Goal: Task Accomplishment & Management: Manage account settings

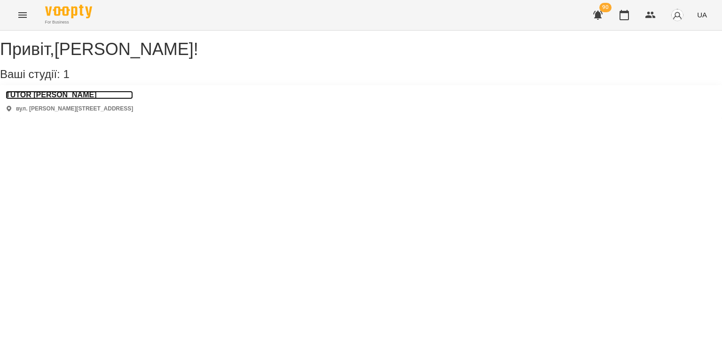
click at [52, 99] on h3 "TUTOR [PERSON_NAME]" at bounding box center [69, 95] width 127 height 8
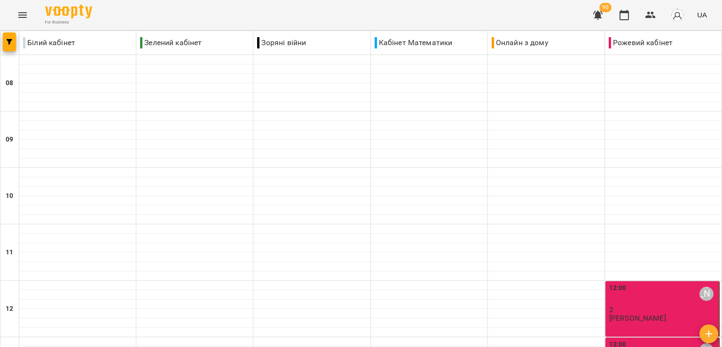
scroll to position [282, 0]
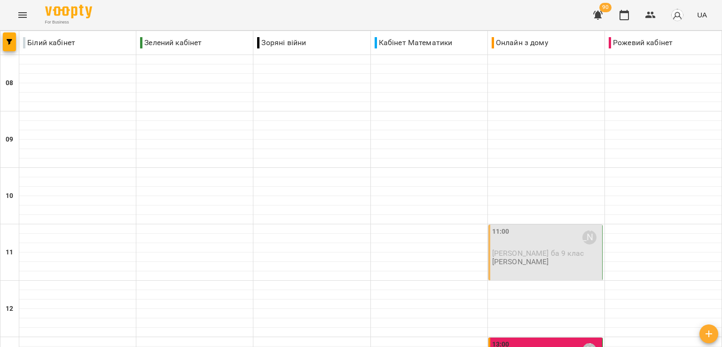
scroll to position [470, 0]
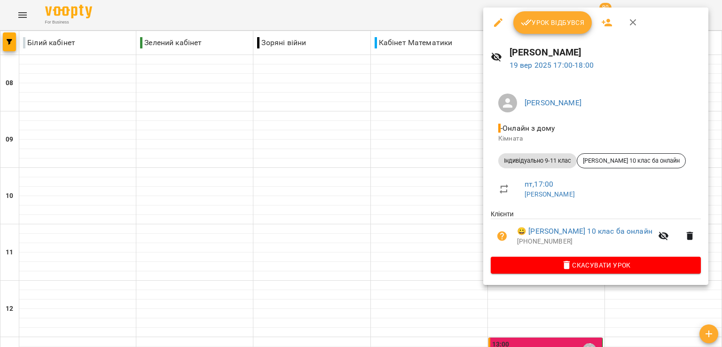
click at [455, 117] on div at bounding box center [361, 173] width 722 height 347
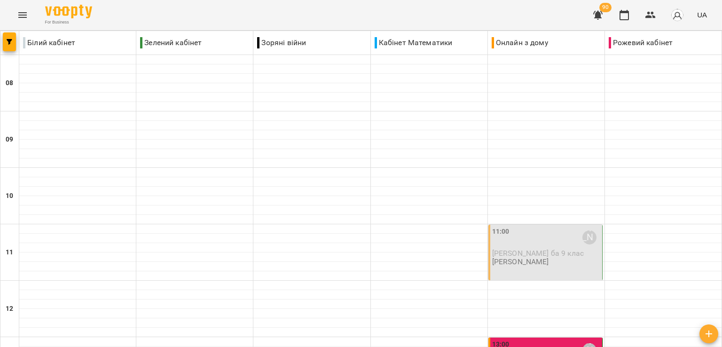
scroll to position [376, 0]
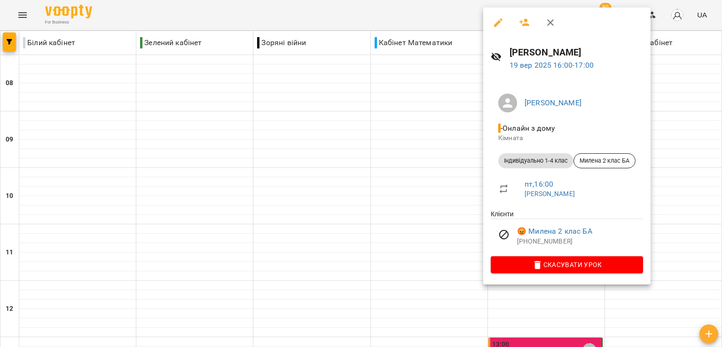
click at [404, 163] on div at bounding box center [361, 173] width 722 height 347
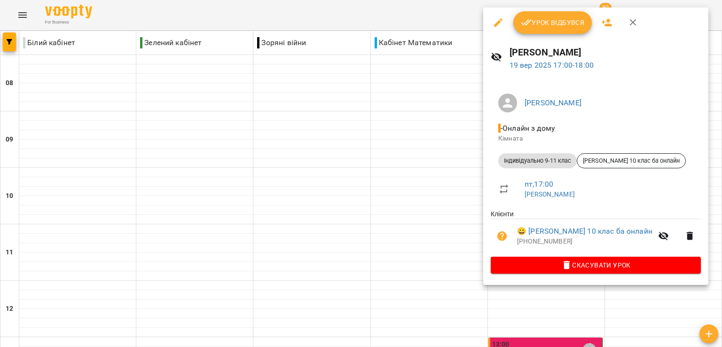
click at [535, 24] on span "Урок відбувся" at bounding box center [553, 22] width 64 height 11
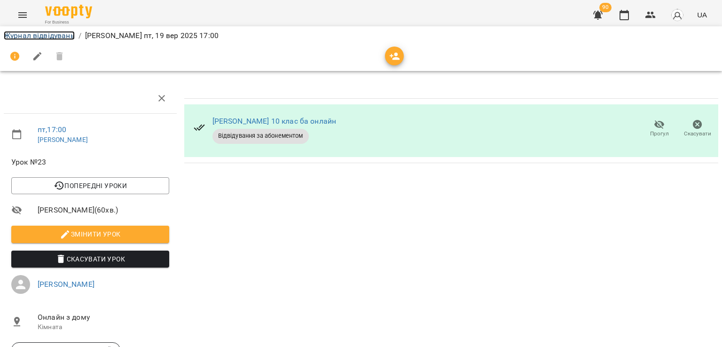
click at [43, 32] on link "Журнал відвідувань" at bounding box center [39, 35] width 71 height 9
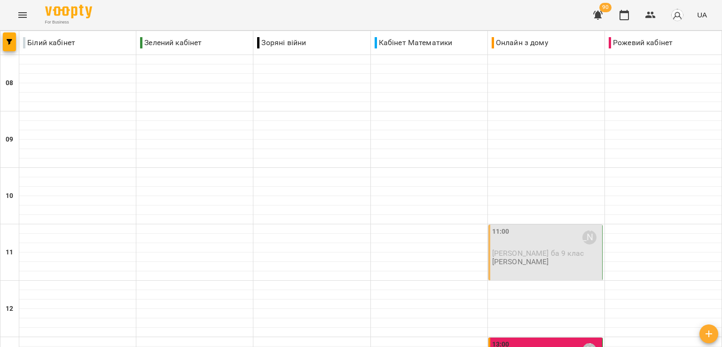
scroll to position [470, 0]
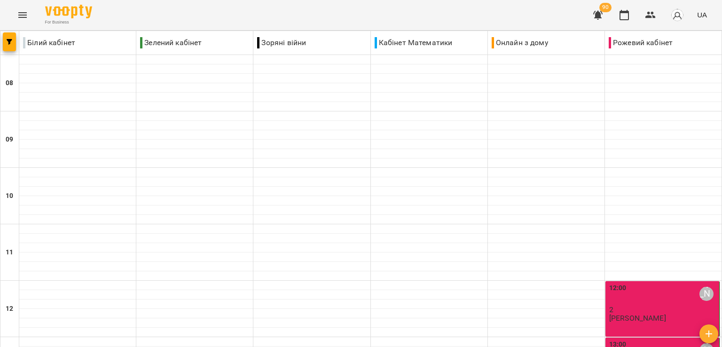
scroll to position [423, 0]
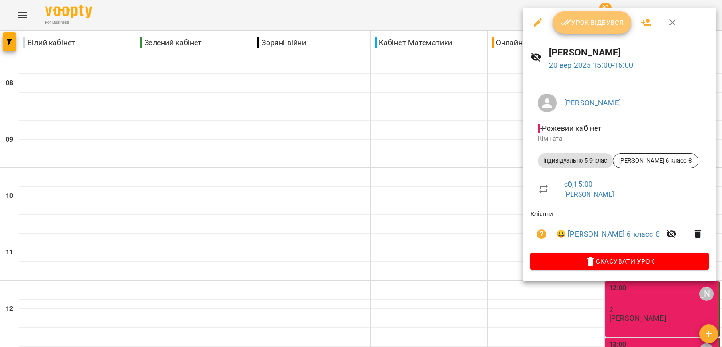
click at [574, 23] on span "Урок відбувся" at bounding box center [593, 22] width 64 height 11
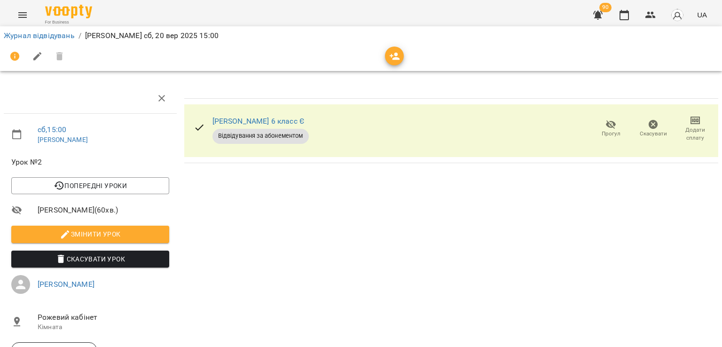
click at [606, 125] on icon "button" at bounding box center [611, 124] width 10 height 9
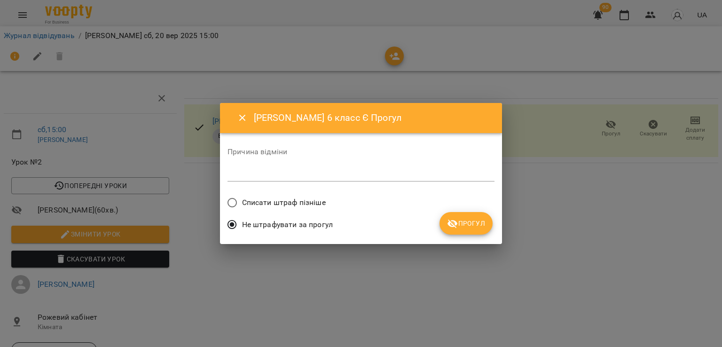
click at [470, 230] on button "Прогул" at bounding box center [466, 223] width 53 height 23
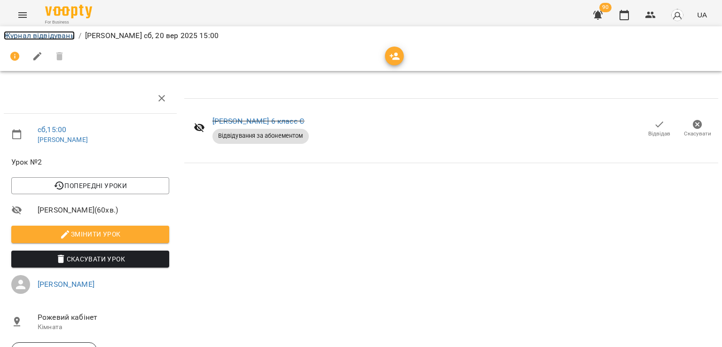
click at [62, 33] on link "Журнал відвідувань" at bounding box center [39, 35] width 71 height 9
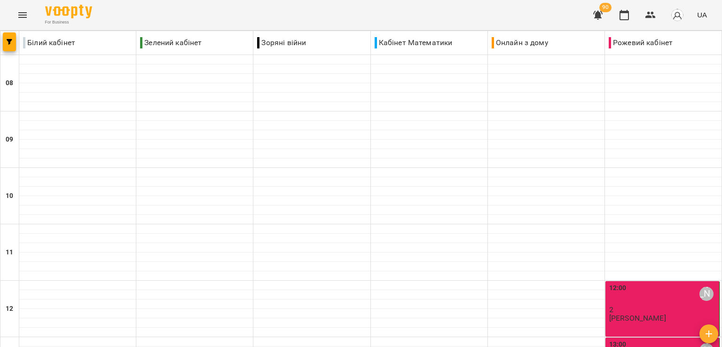
scroll to position [470, 0]
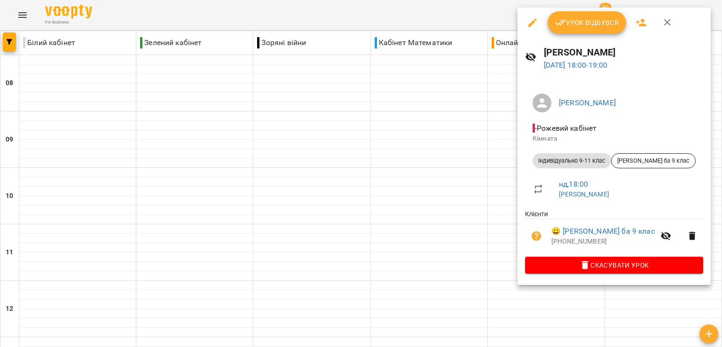
click at [577, 23] on span "Урок відбувся" at bounding box center [587, 22] width 64 height 11
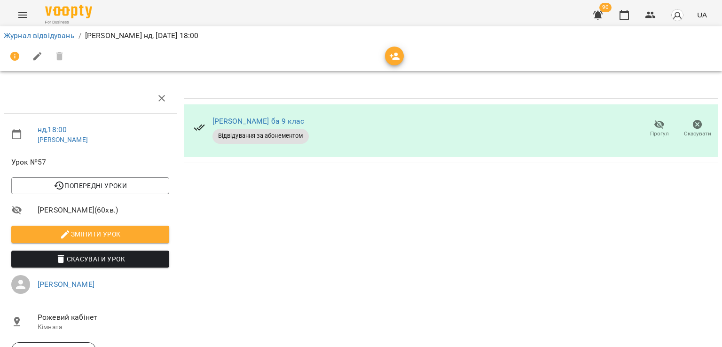
click at [650, 130] on span "Прогул" at bounding box center [659, 134] width 19 height 8
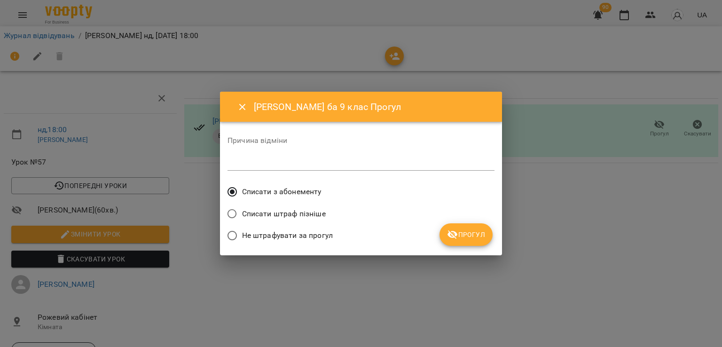
click at [325, 239] on span "Не штрафувати за прогул" at bounding box center [287, 235] width 91 height 11
click at [482, 247] on div "Олександр Бірич ба 9 клас Прогул Причина відміни * Списати з абонементу Списати…" at bounding box center [361, 173] width 282 height 163
click at [479, 239] on span "Прогул" at bounding box center [466, 234] width 38 height 11
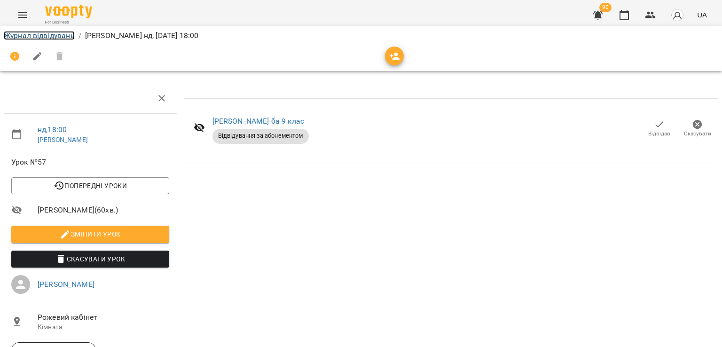
click at [64, 37] on link "Журнал відвідувань" at bounding box center [39, 35] width 71 height 9
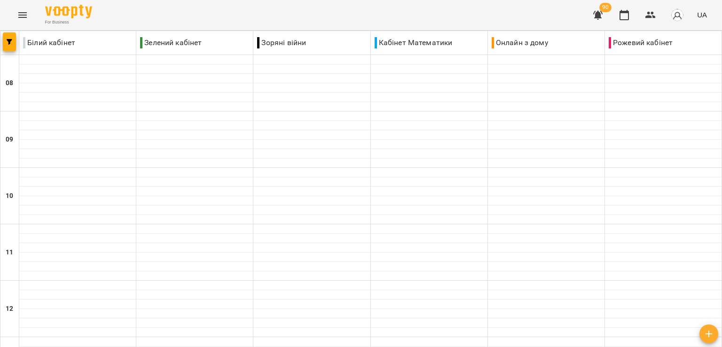
scroll to position [376, 0]
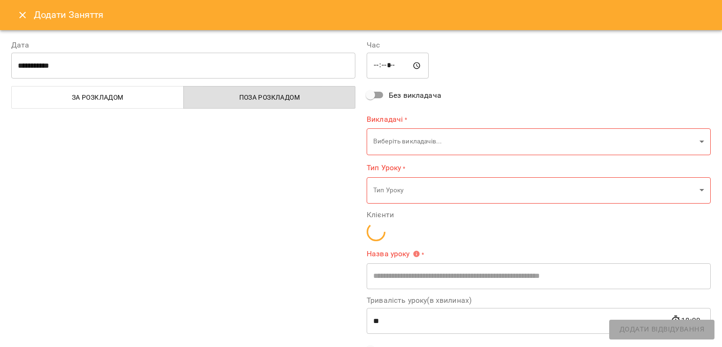
type input "**********"
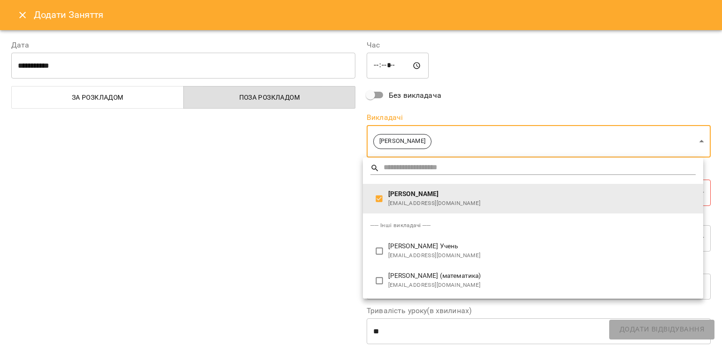
drag, startPoint x: 267, startPoint y: 175, endPoint x: 299, endPoint y: 177, distance: 32.0
click at [268, 176] on div at bounding box center [361, 173] width 722 height 347
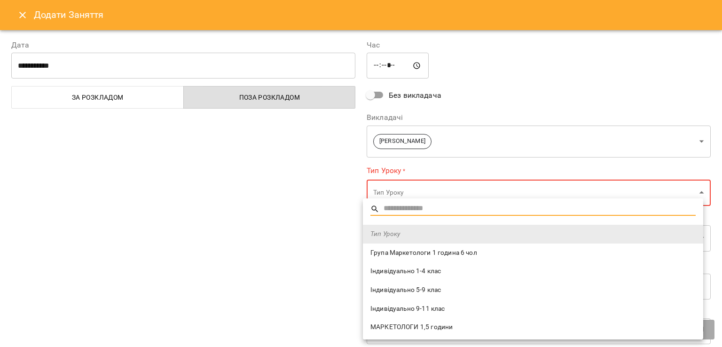
click at [434, 272] on span "Індивідуально 1-4 клас" at bounding box center [533, 271] width 325 height 9
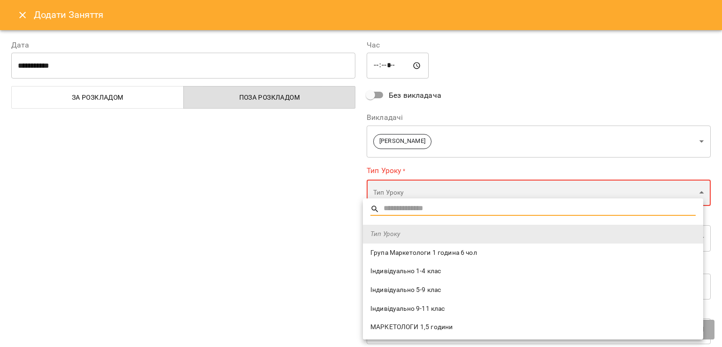
type input "**********"
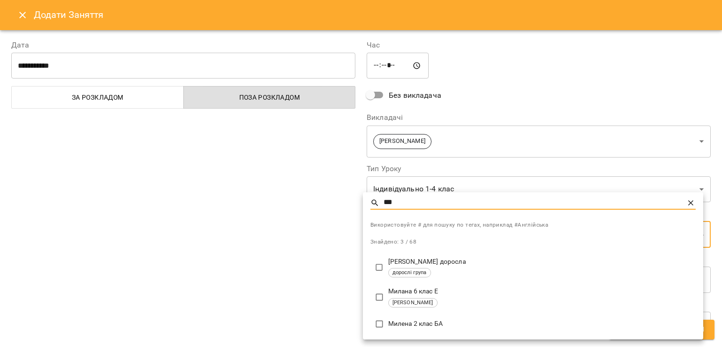
type input "***"
click at [428, 322] on p "Милена 2 клас БА" at bounding box center [542, 323] width 308 height 9
type input "**********"
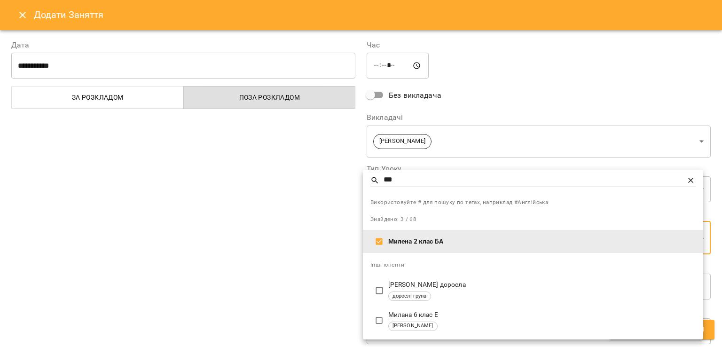
click at [308, 276] on div at bounding box center [361, 173] width 722 height 347
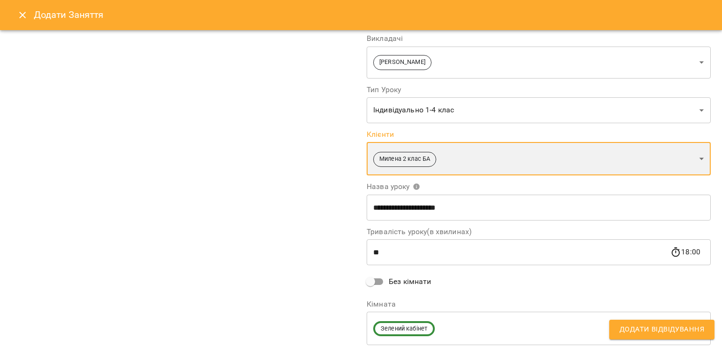
scroll to position [94, 0]
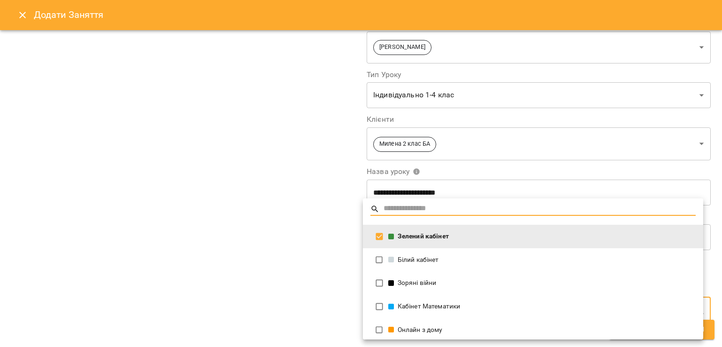
click at [399, 334] on div "Онлайн з дому" at bounding box center [542, 329] width 308 height 9
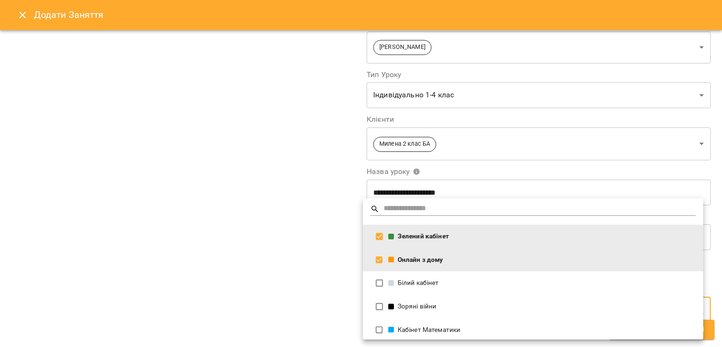
type input "**********"
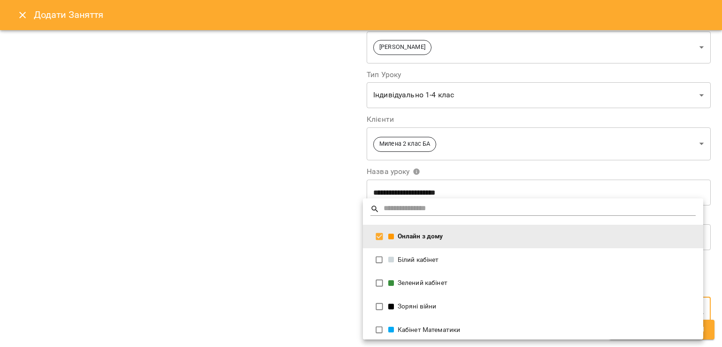
click at [320, 244] on div at bounding box center [361, 173] width 722 height 347
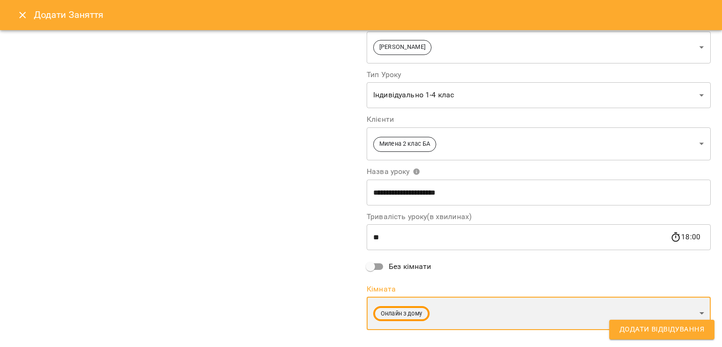
scroll to position [0, 0]
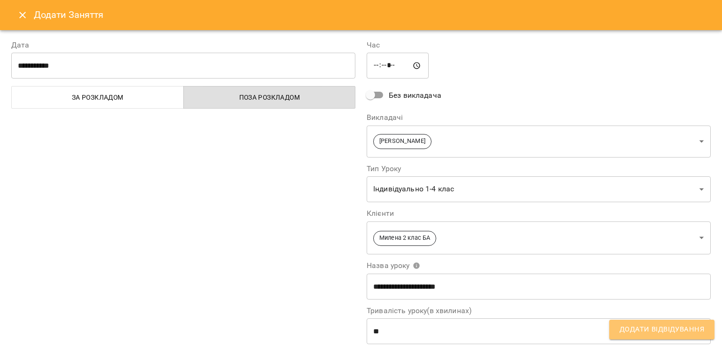
click at [650, 337] on button "Додати Відвідування" at bounding box center [661, 330] width 105 height 20
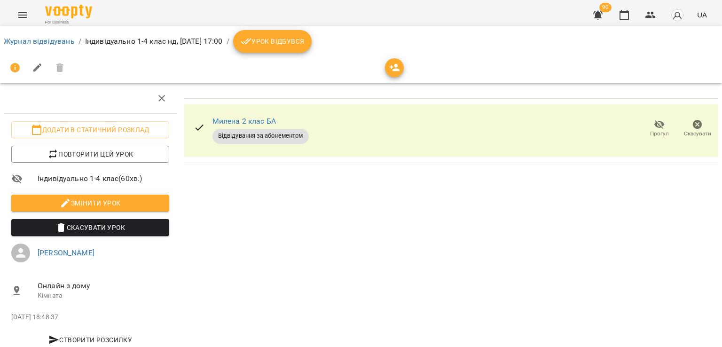
click at [282, 46] on span "Урок відбувся" at bounding box center [273, 41] width 64 height 11
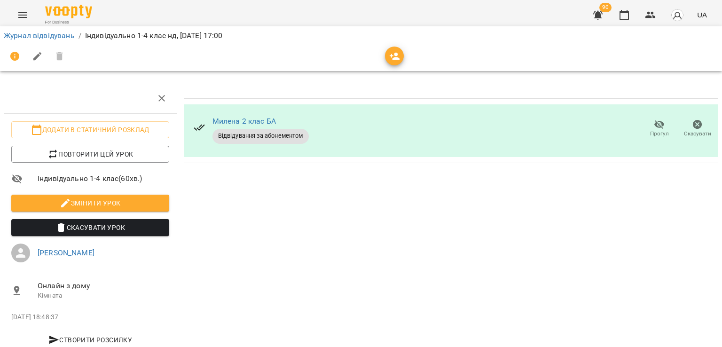
click at [14, 13] on button "Menu" at bounding box center [22, 15] width 23 height 23
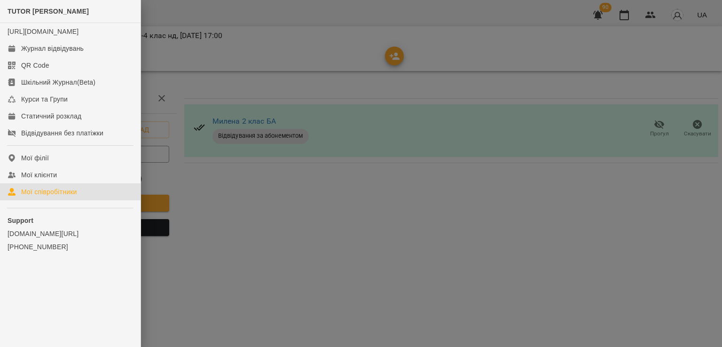
drag, startPoint x: 64, startPoint y: 200, endPoint x: 72, endPoint y: 200, distance: 8.0
click at [63, 197] on div "Мої співробітники" at bounding box center [49, 191] width 56 height 9
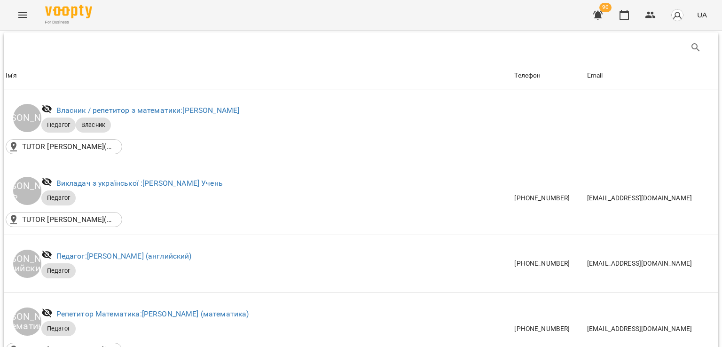
scroll to position [282, 0]
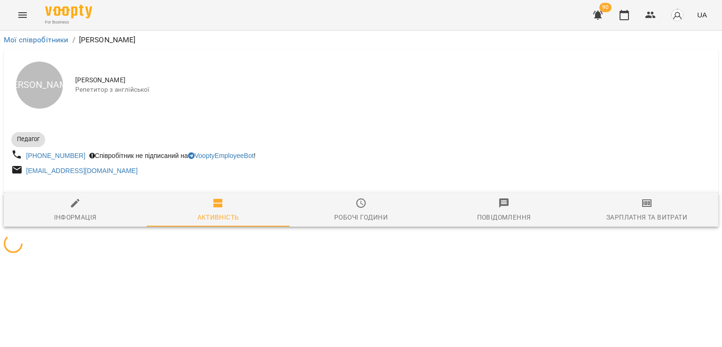
click at [653, 203] on span "Зарплатня та Витрати" at bounding box center [647, 210] width 132 height 25
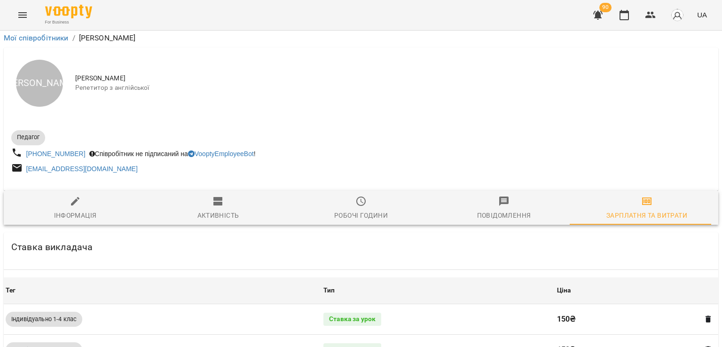
scroll to position [500, 0]
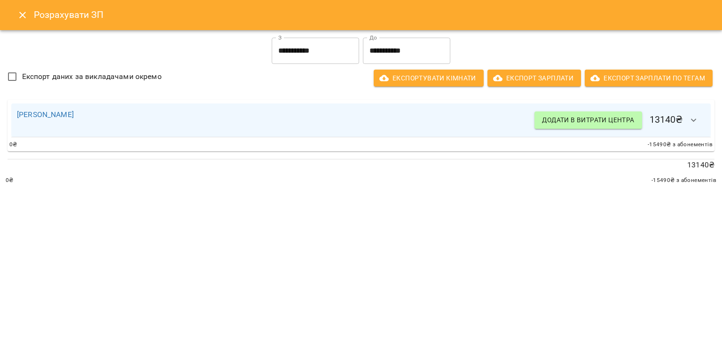
click at [331, 58] on input "**********" at bounding box center [315, 51] width 87 height 26
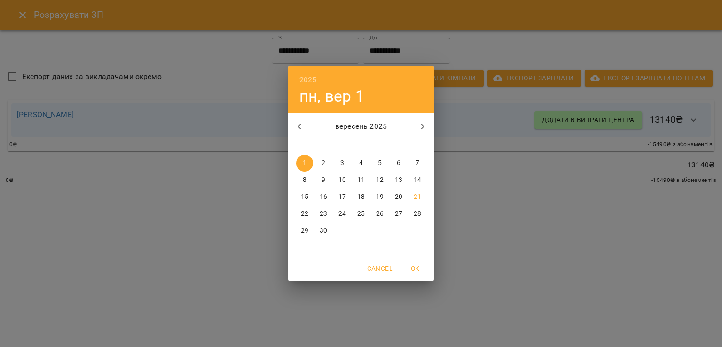
click at [305, 195] on p "15" at bounding box center [305, 196] width 8 height 9
type input "**********"
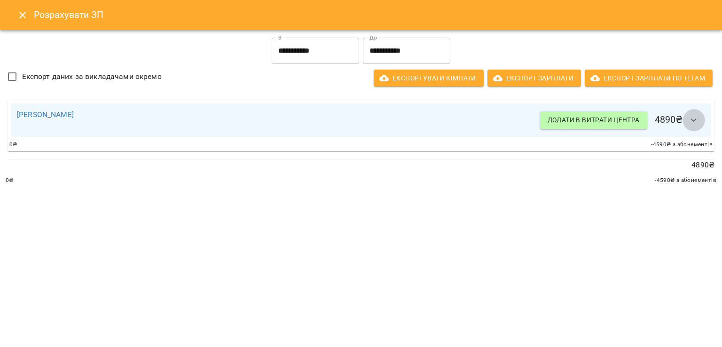
click at [698, 126] on button "button" at bounding box center [694, 120] width 23 height 23
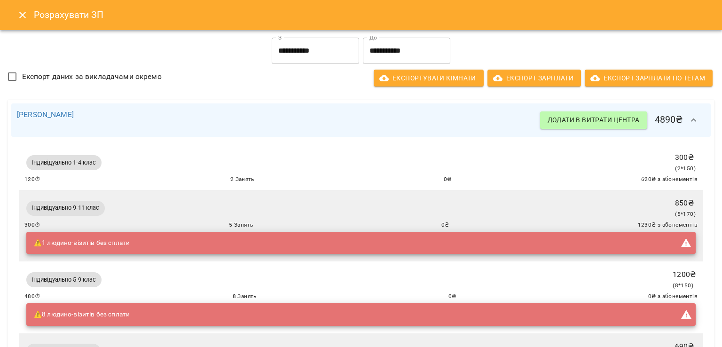
click at [26, 18] on icon "Close" at bounding box center [22, 14] width 11 height 11
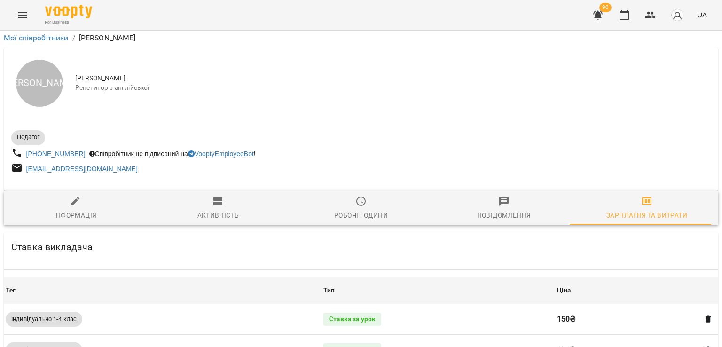
click at [26, 12] on icon "Menu" at bounding box center [22, 14] width 11 height 11
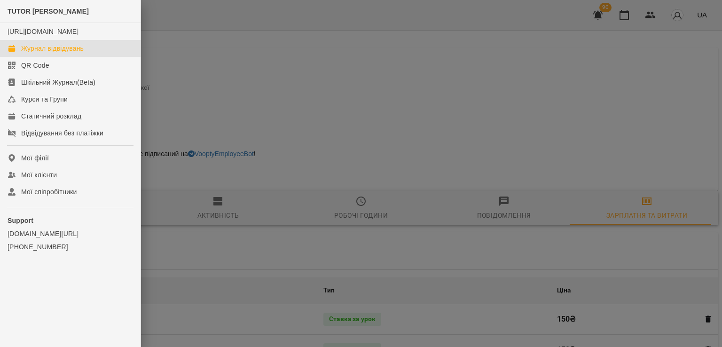
click at [62, 53] on div "Журнал відвідувань" at bounding box center [52, 48] width 63 height 9
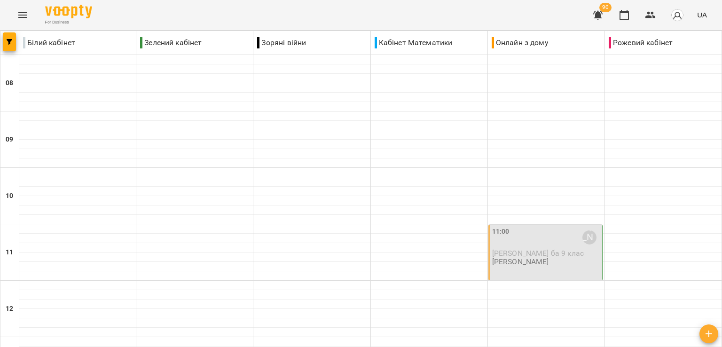
scroll to position [561, 0]
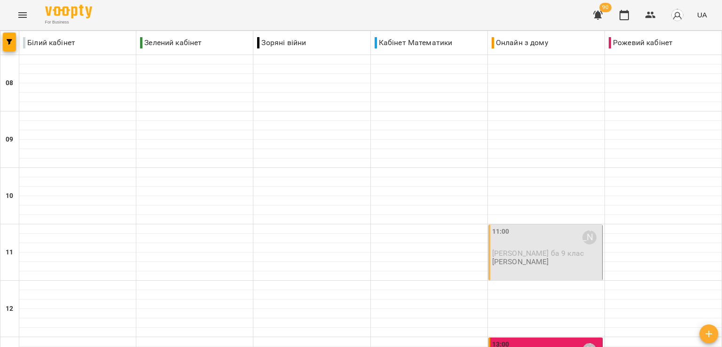
scroll to position [517, 0]
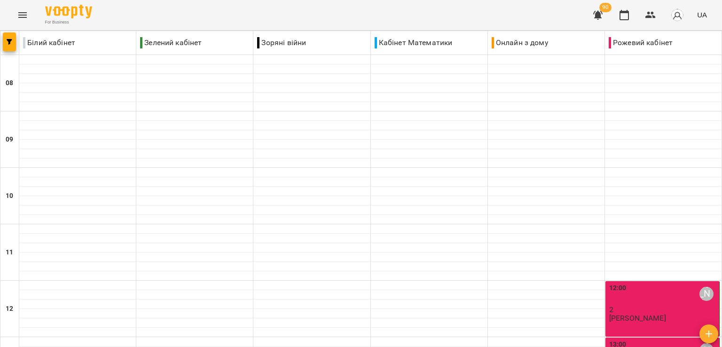
scroll to position [561, 0]
click at [27, 16] on icon "Menu" at bounding box center [22, 14] width 11 height 11
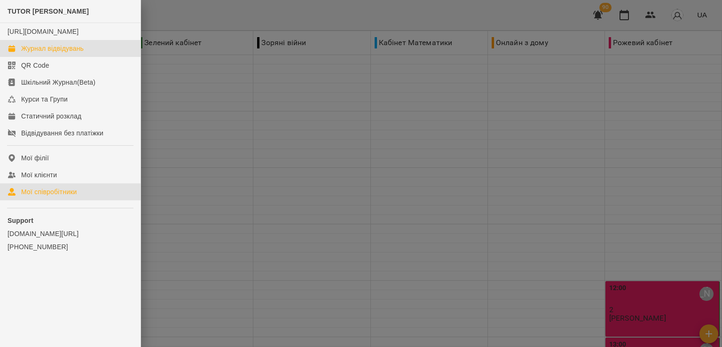
click at [53, 197] on div "Мої співробітники" at bounding box center [49, 191] width 56 height 9
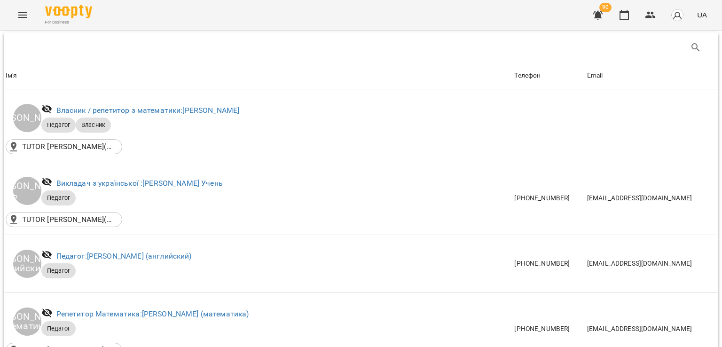
scroll to position [282, 0]
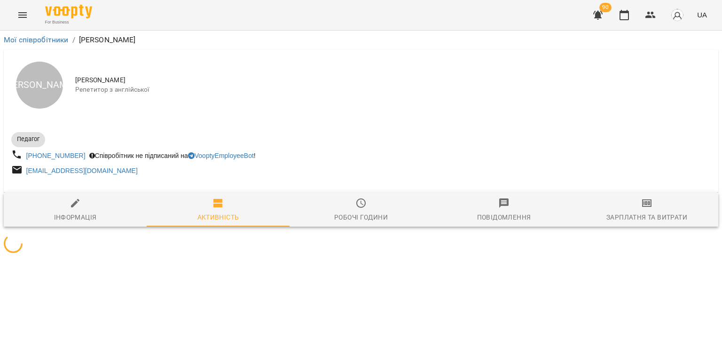
click at [638, 223] on div "Зарплатня та Витрати" at bounding box center [647, 217] width 81 height 11
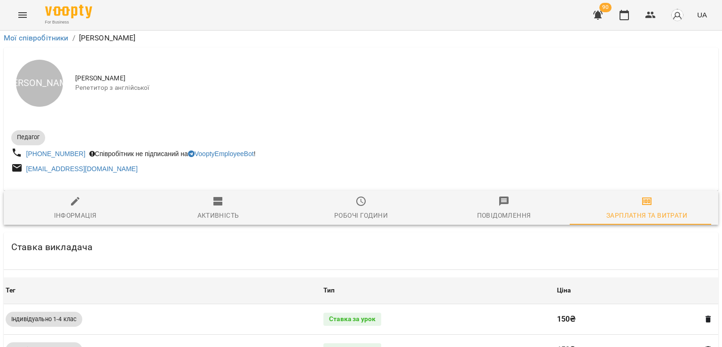
scroll to position [500, 0]
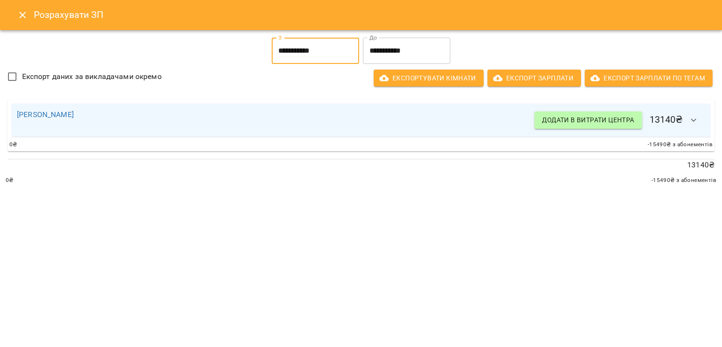
click at [316, 40] on input "**********" at bounding box center [315, 51] width 87 height 26
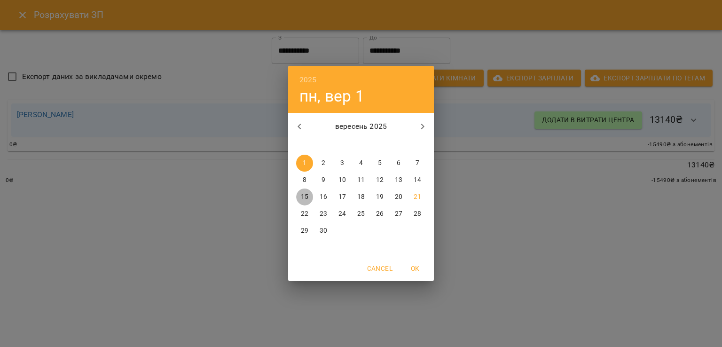
click at [304, 195] on p "15" at bounding box center [305, 196] width 8 height 9
type input "**********"
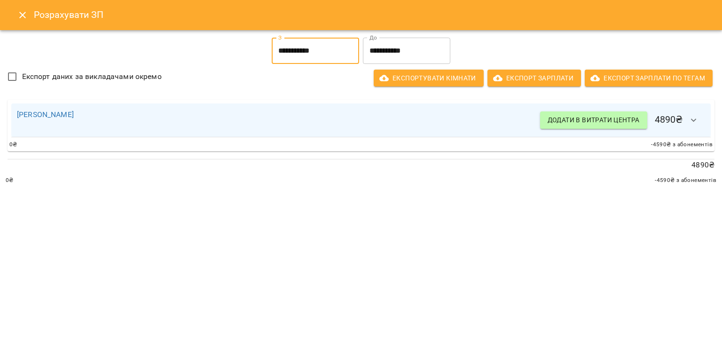
click at [700, 119] on button "button" at bounding box center [694, 120] width 23 height 23
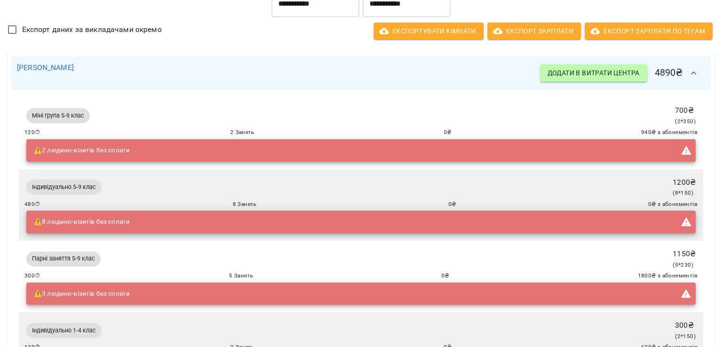
scroll to position [141, 0]
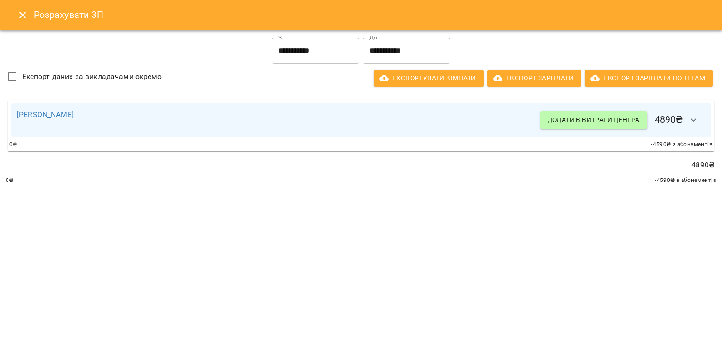
click at [704, 132] on div "Анна Бондаренко Додати в витрати центра 4890 ₴" at bounding box center [361, 120] width 700 height 34
click at [696, 118] on icon "button" at bounding box center [693, 120] width 11 height 11
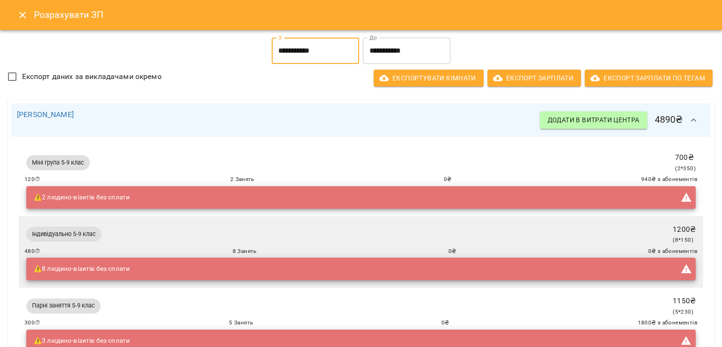
click at [312, 47] on input "**********" at bounding box center [315, 51] width 87 height 26
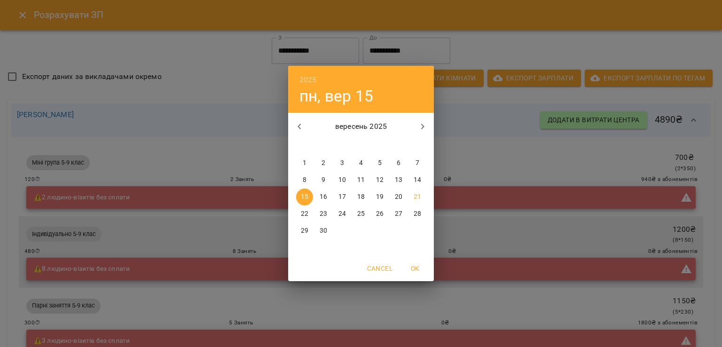
click at [308, 183] on span "8" at bounding box center [304, 179] width 17 height 9
type input "**********"
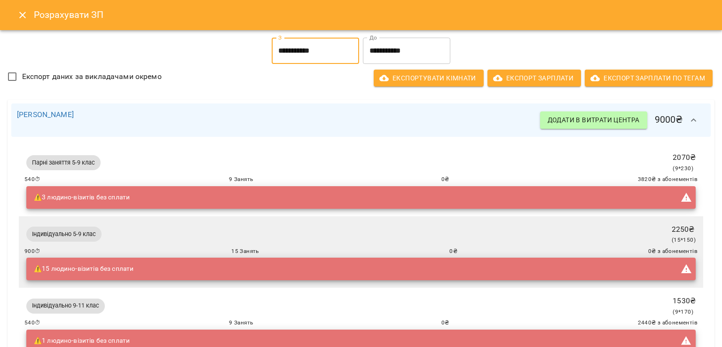
click at [413, 56] on input "**********" at bounding box center [406, 51] width 87 height 26
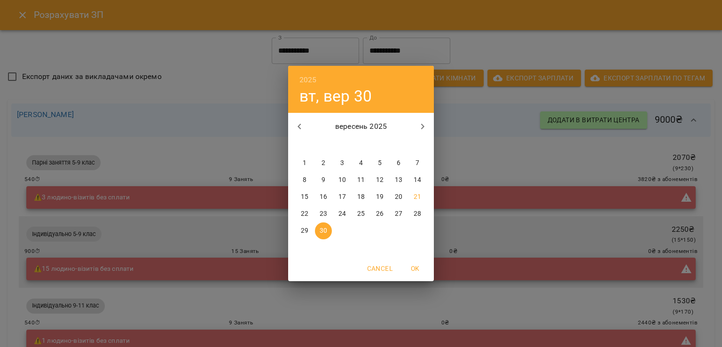
click at [418, 180] on p "14" at bounding box center [418, 179] width 8 height 9
type input "**********"
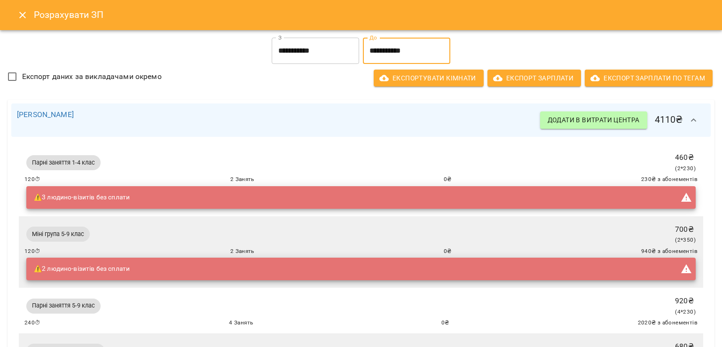
click at [31, 18] on button "Close" at bounding box center [22, 15] width 23 height 23
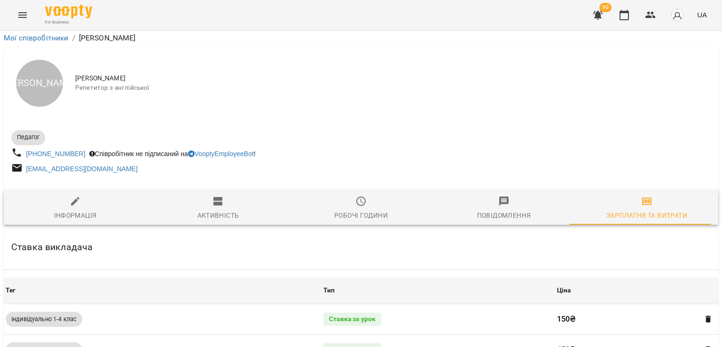
click at [29, 17] on button "Menu" at bounding box center [22, 15] width 23 height 23
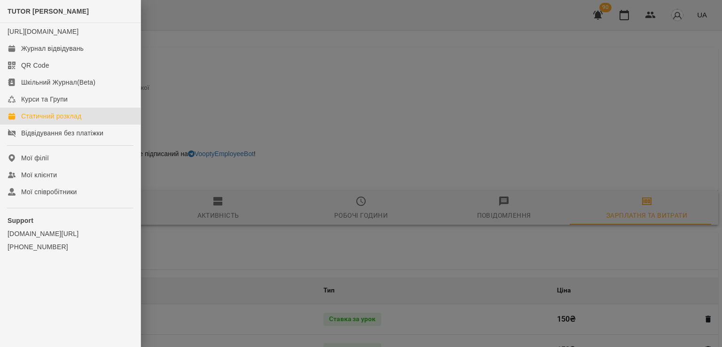
click at [65, 121] on div "Статичний розклад" at bounding box center [51, 115] width 60 height 9
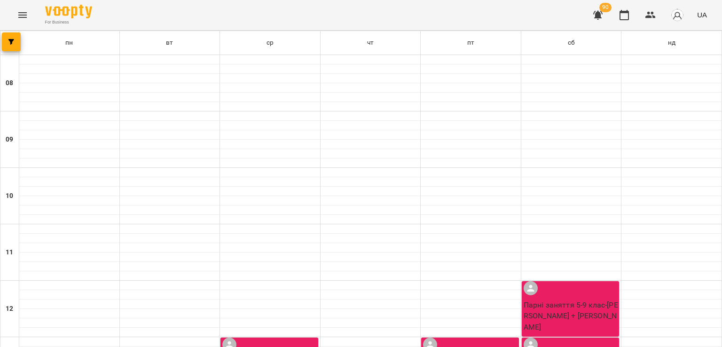
scroll to position [188, 0]
click at [10, 23] on div "For Business 90 UA" at bounding box center [361, 15] width 722 height 30
click at [15, 17] on button "Menu" at bounding box center [22, 15] width 23 height 23
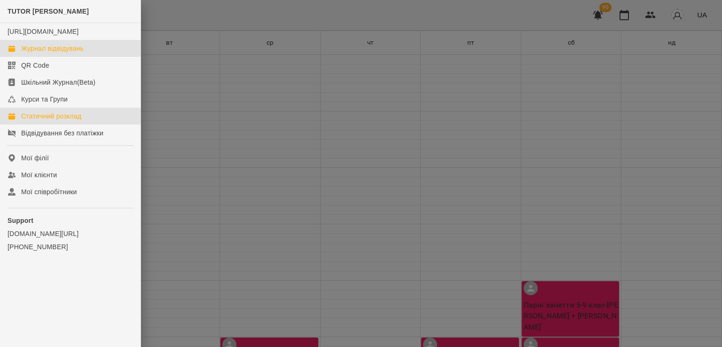
click at [56, 53] on div "Журнал відвідувань" at bounding box center [52, 48] width 63 height 9
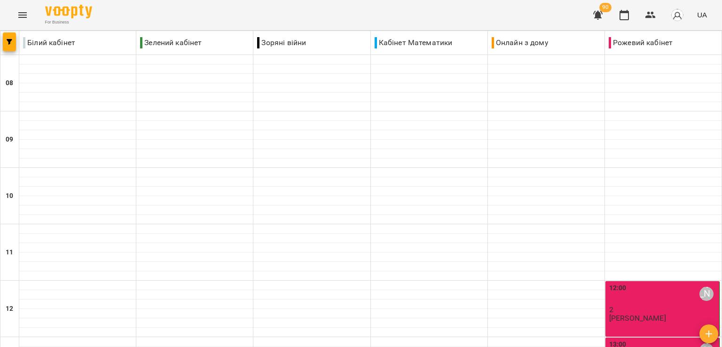
type input "**********"
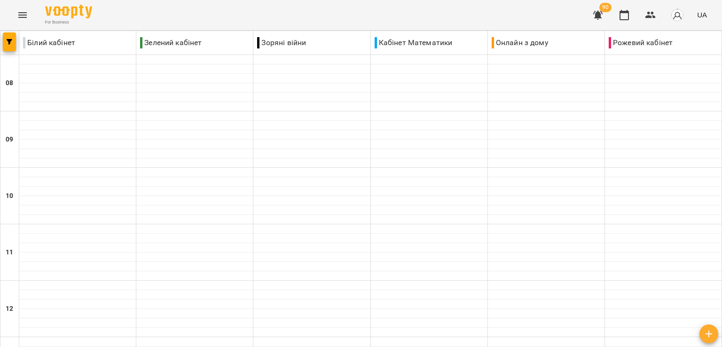
scroll to position [282, 0]
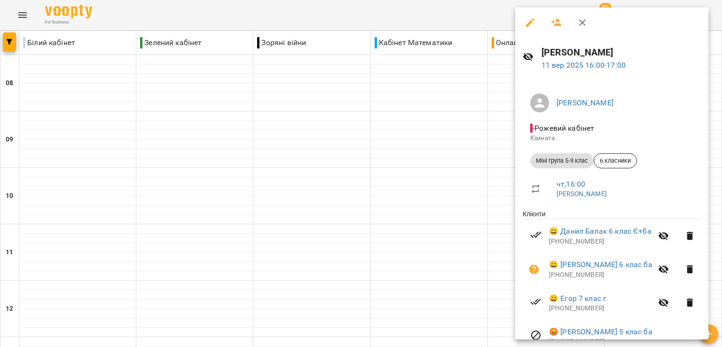
click at [15, 14] on div at bounding box center [361, 173] width 722 height 347
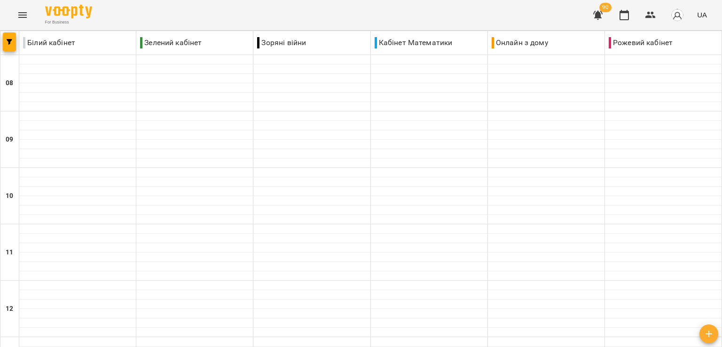
type input "**********"
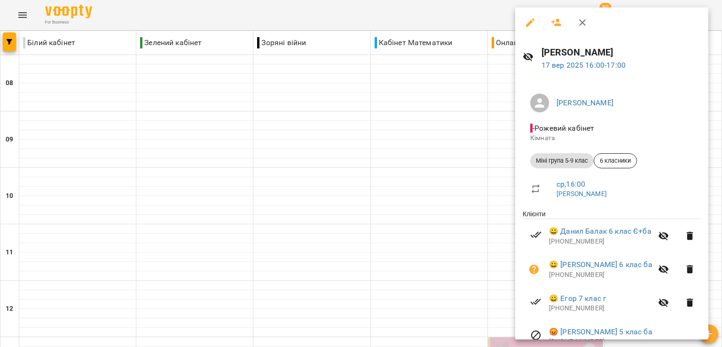
click at [522, 19] on button "button" at bounding box center [530, 22] width 23 height 23
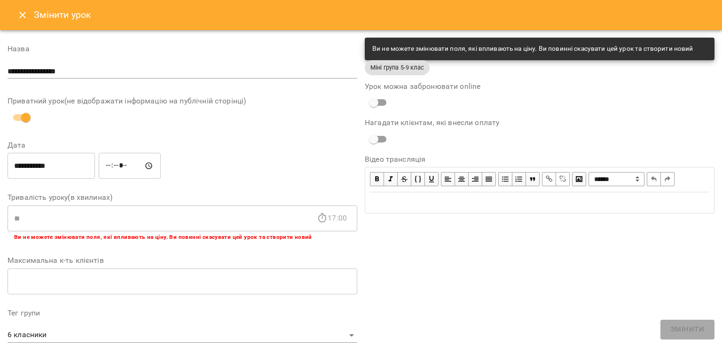
click at [24, 16] on icon "Close" at bounding box center [22, 15] width 7 height 7
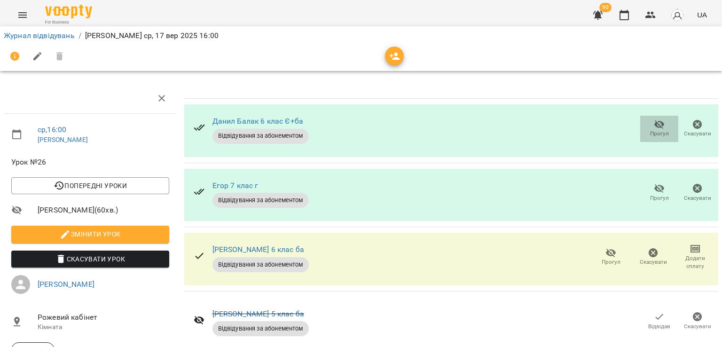
click at [640, 131] on button "Прогул" at bounding box center [659, 129] width 38 height 26
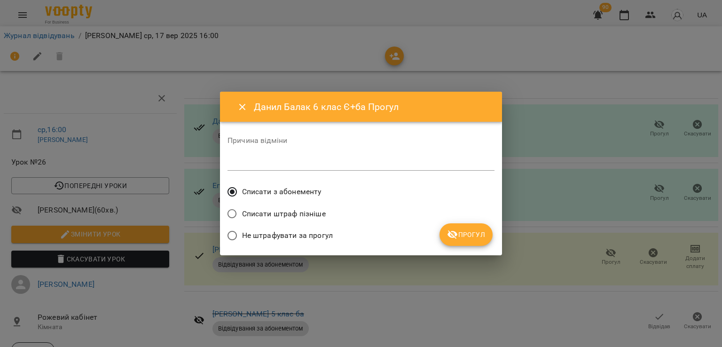
click at [283, 230] on label "Не штрафувати за прогул" at bounding box center [277, 236] width 111 height 20
click at [461, 239] on span "Прогул" at bounding box center [466, 234] width 38 height 11
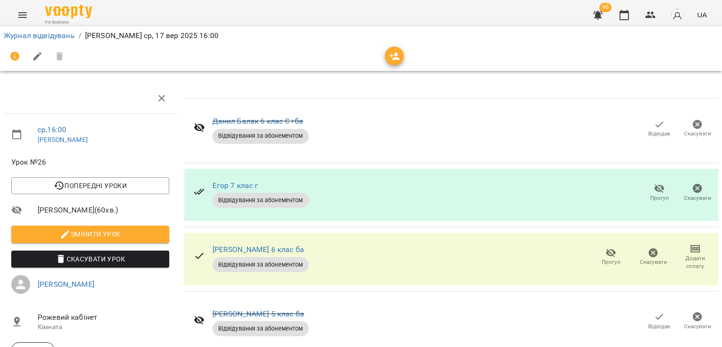
click at [656, 186] on icon "button" at bounding box center [659, 188] width 11 height 11
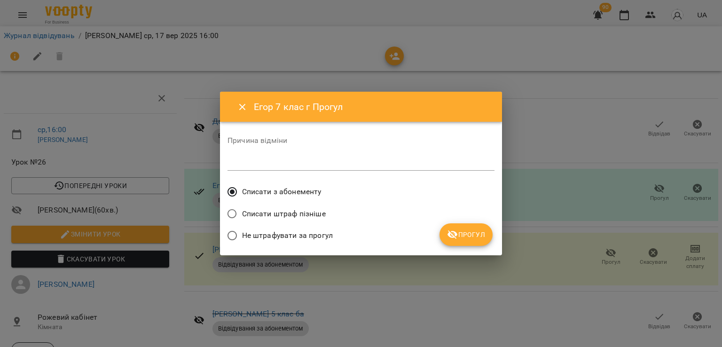
click at [284, 234] on span "Не штрафувати за прогул" at bounding box center [287, 235] width 91 height 11
click at [466, 241] on button "Прогул" at bounding box center [466, 234] width 53 height 23
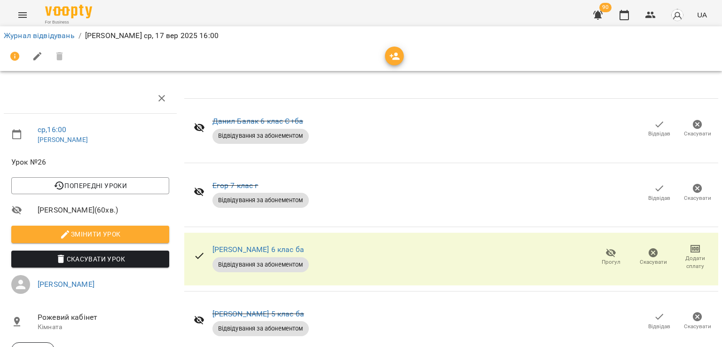
click at [640, 253] on span "Скасувати" at bounding box center [653, 256] width 31 height 19
click at [607, 251] on icon "button" at bounding box center [611, 253] width 10 height 9
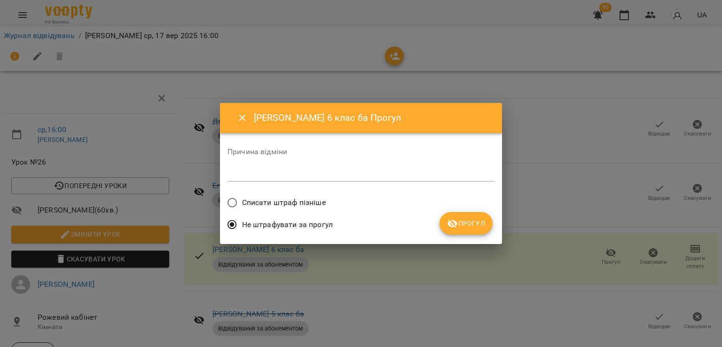
click at [476, 229] on button "Прогул" at bounding box center [466, 223] width 53 height 23
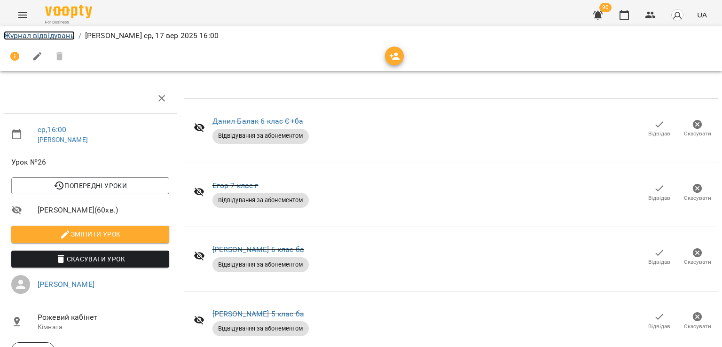
click at [52, 33] on link "Журнал відвідувань" at bounding box center [39, 35] width 71 height 9
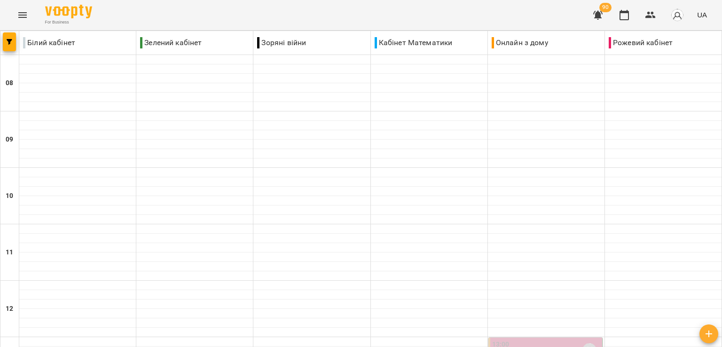
scroll to position [329, 0]
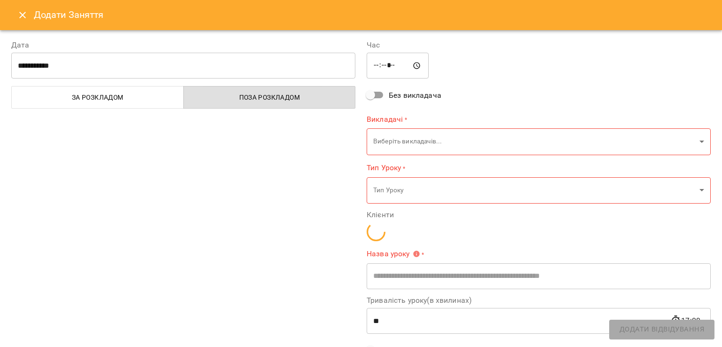
type input "**********"
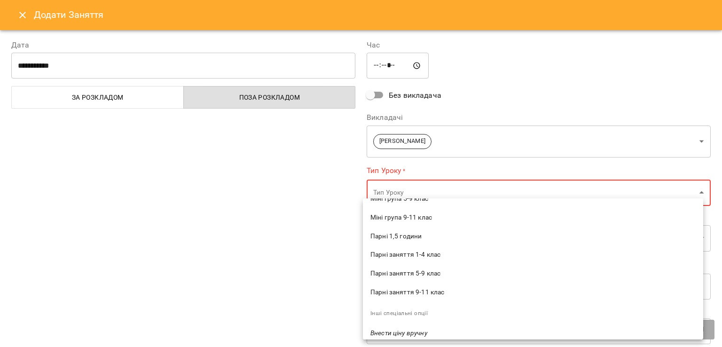
scroll to position [188, 0]
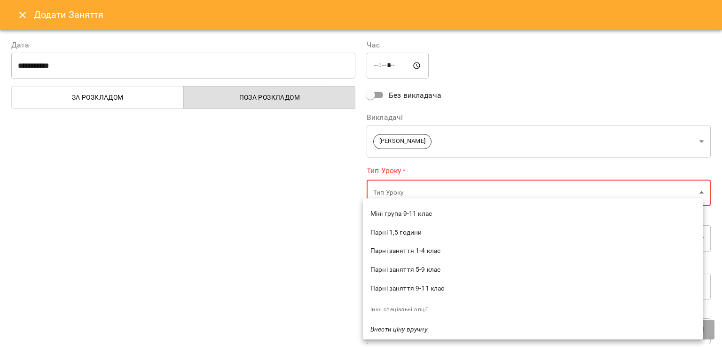
click at [436, 270] on span "Парні заняття 5-9 клас" at bounding box center [533, 269] width 325 height 9
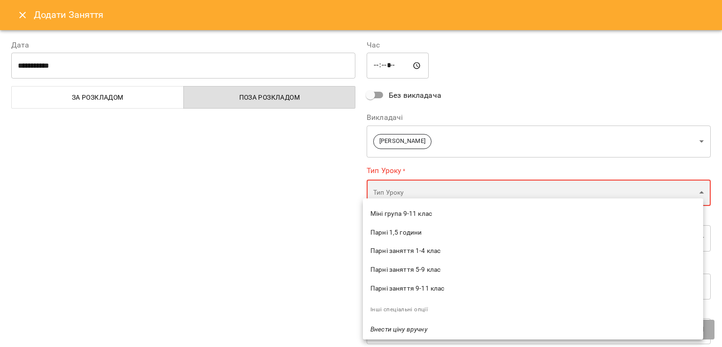
type input "**********"
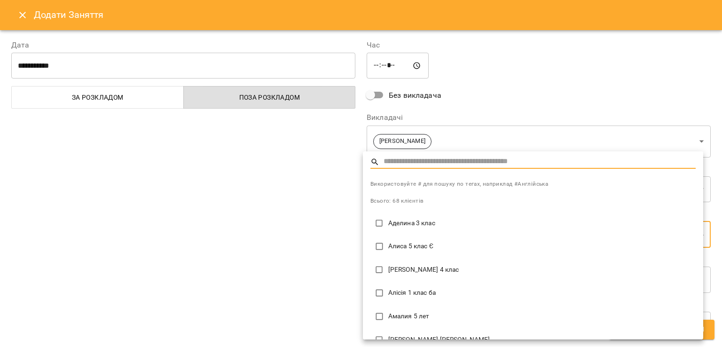
type input "*"
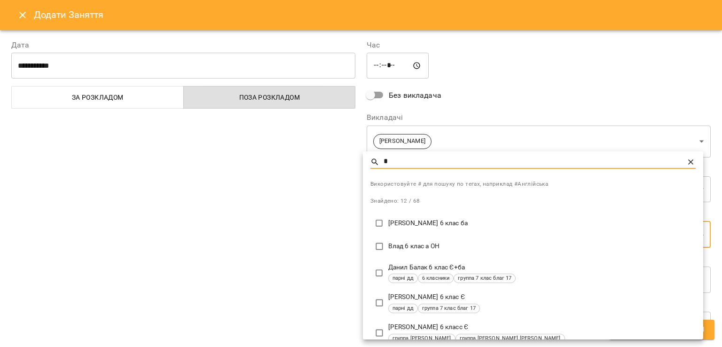
type input "*"
type input "**********"
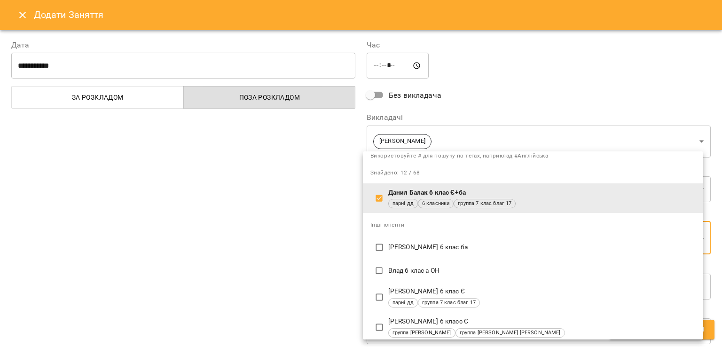
scroll to position [0, 0]
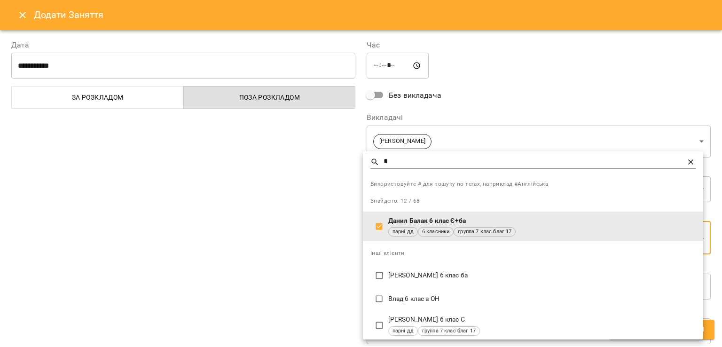
click at [412, 164] on input "*" at bounding box center [534, 162] width 300 height 14
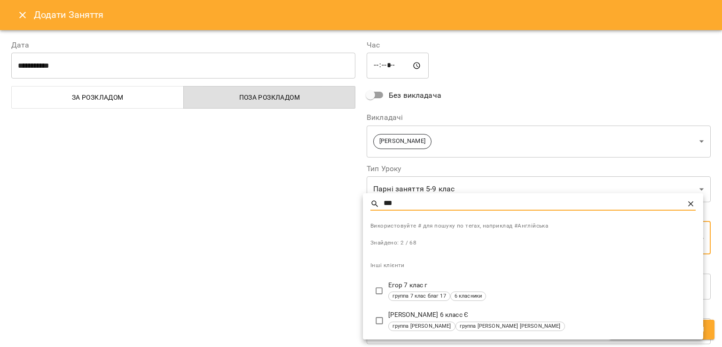
type input "***"
type input "**********"
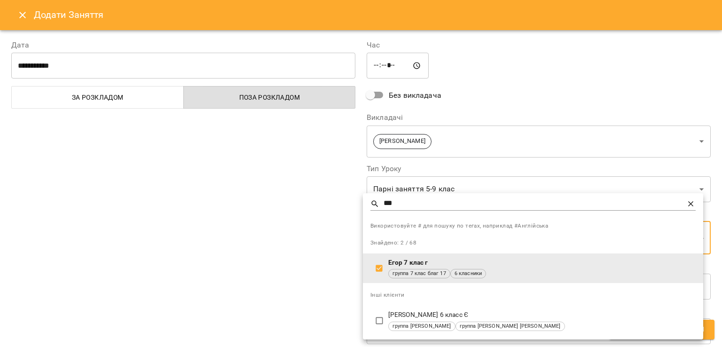
click at [340, 272] on div at bounding box center [361, 173] width 722 height 347
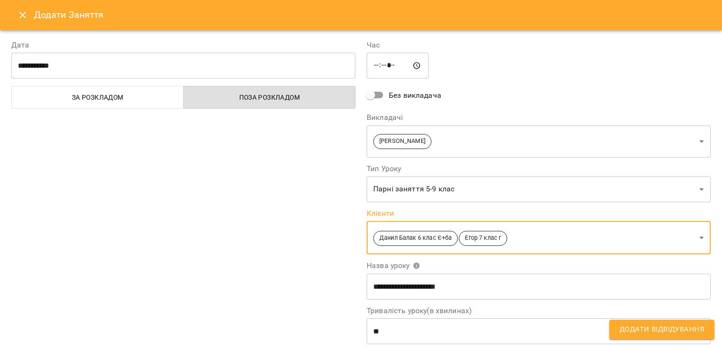
click at [644, 328] on span "Додати Відвідування" at bounding box center [662, 330] width 85 height 12
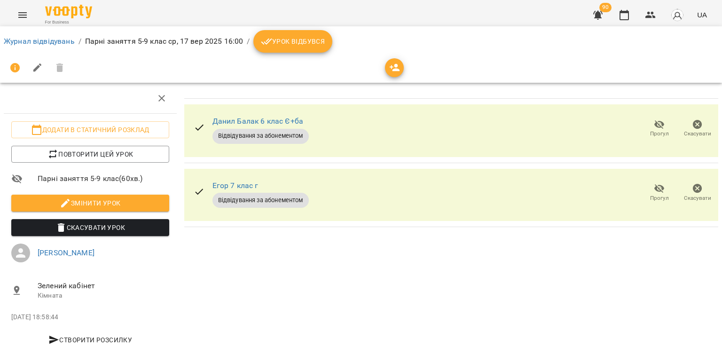
click at [287, 41] on span "Урок відбувся" at bounding box center [293, 41] width 64 height 11
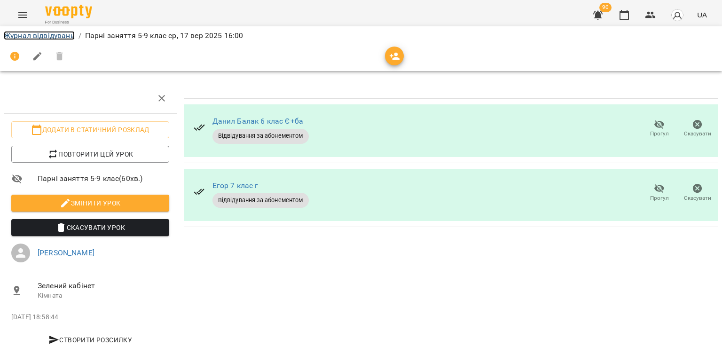
click at [51, 31] on link "Журнал відвідувань" at bounding box center [39, 35] width 71 height 9
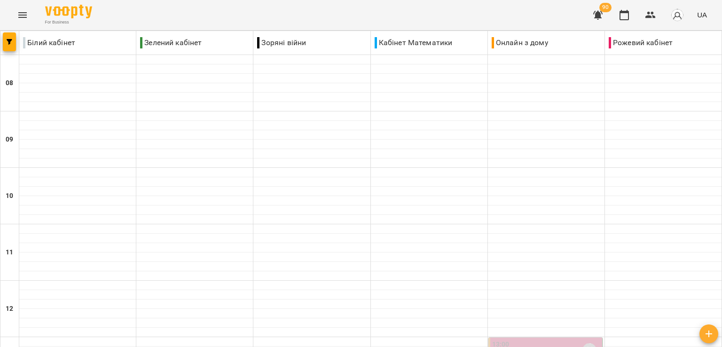
type input "**********"
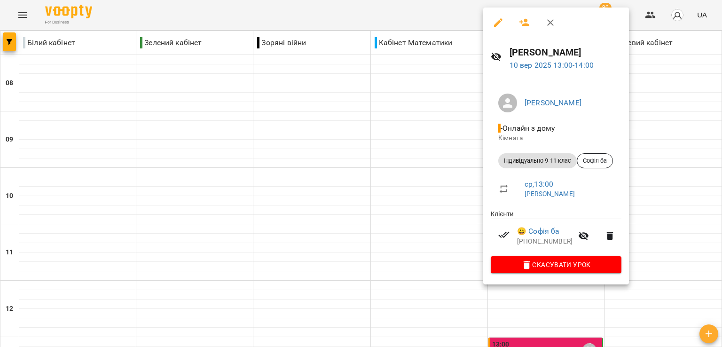
click at [406, 196] on div at bounding box center [361, 173] width 722 height 347
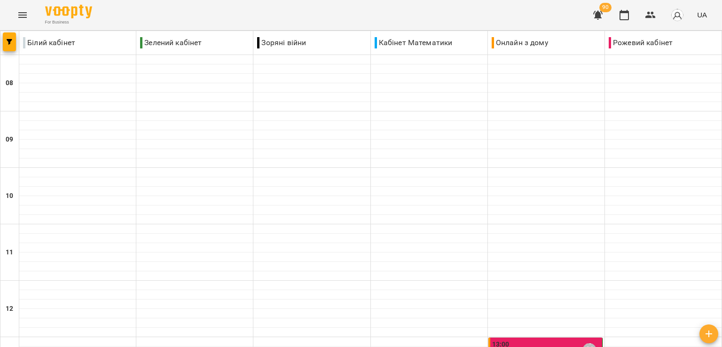
scroll to position [376, 0]
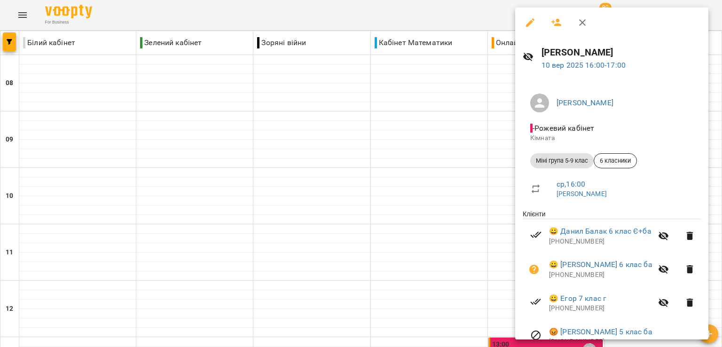
click at [421, 334] on div at bounding box center [361, 173] width 722 height 347
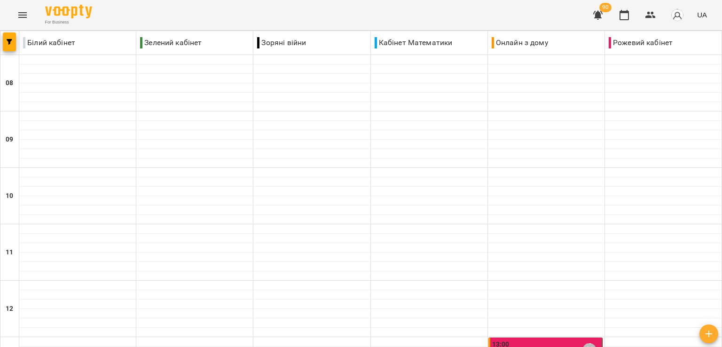
type input "**********"
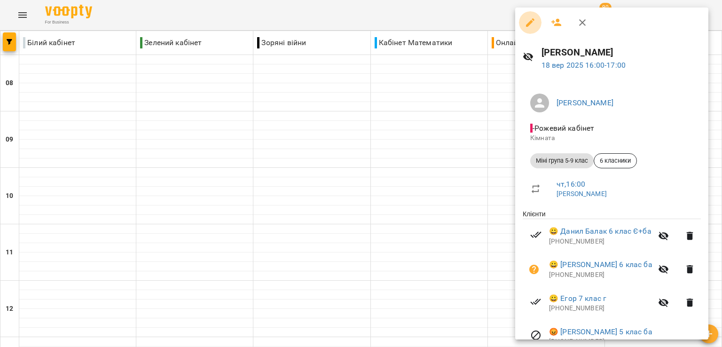
click at [527, 20] on icon "button" at bounding box center [530, 22] width 11 height 11
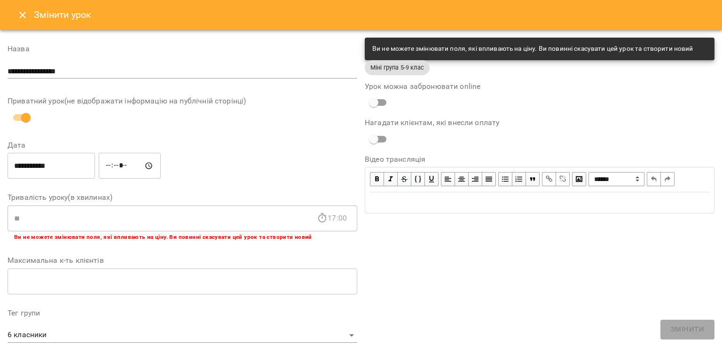
click at [17, 17] on icon "Close" at bounding box center [22, 14] width 11 height 11
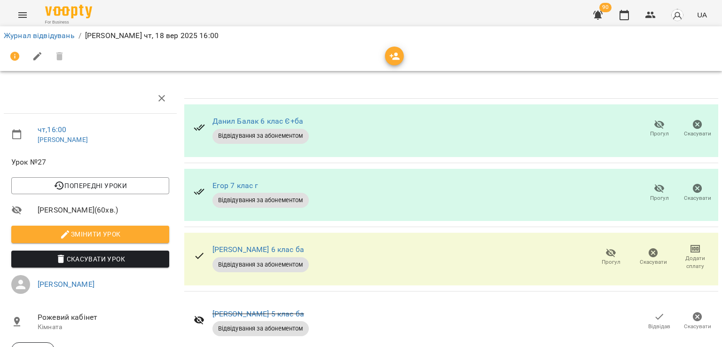
click at [650, 134] on span "Прогул" at bounding box center [659, 134] width 19 height 8
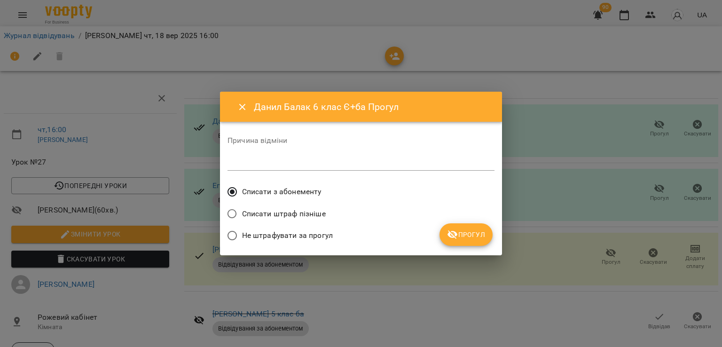
click at [286, 240] on span "Не штрафувати за прогул" at bounding box center [287, 235] width 91 height 11
click at [469, 237] on span "Прогул" at bounding box center [466, 234] width 38 height 11
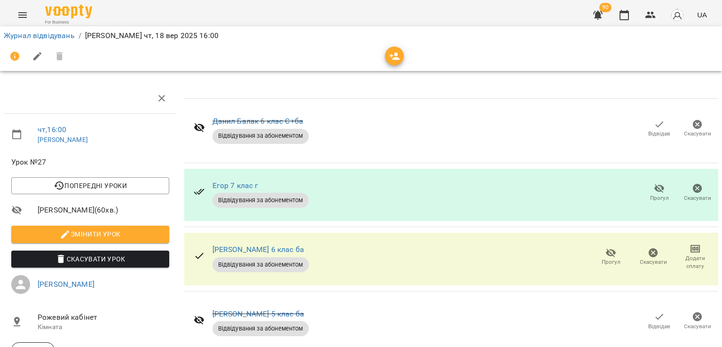
click at [650, 194] on span "Прогул" at bounding box center [659, 198] width 19 height 8
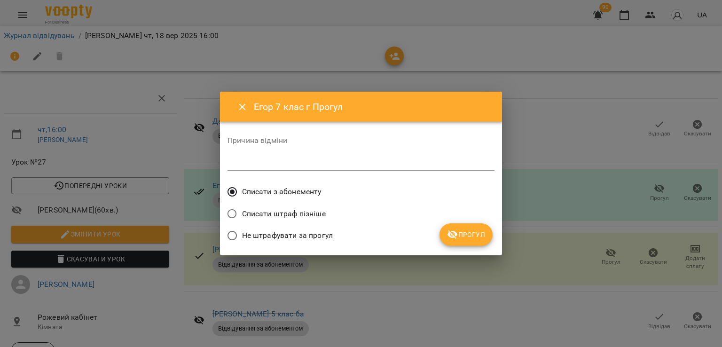
click at [280, 236] on span "Не штрафувати за прогул" at bounding box center [287, 235] width 91 height 11
click at [465, 241] on button "Прогул" at bounding box center [466, 234] width 53 height 23
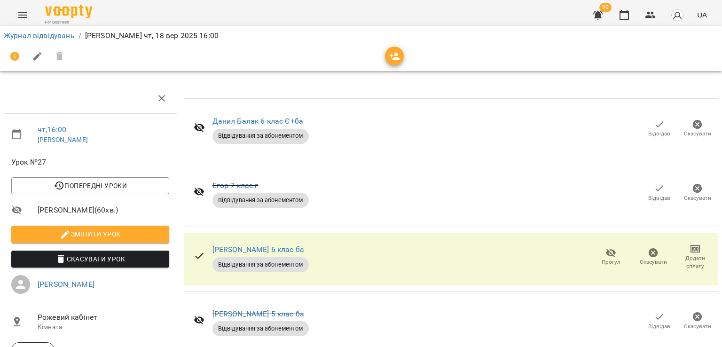
click at [606, 253] on icon "button" at bounding box center [611, 253] width 10 height 9
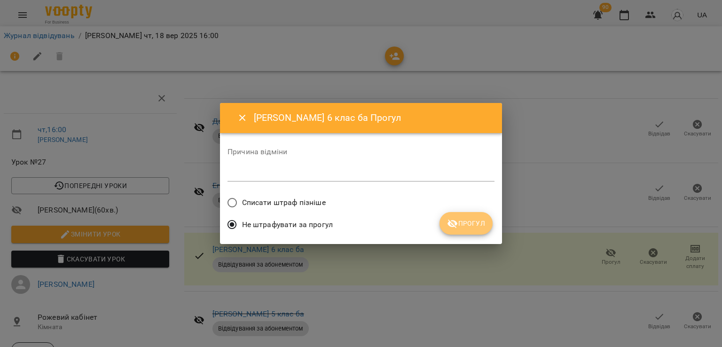
click at [471, 224] on span "Прогул" at bounding box center [466, 223] width 38 height 11
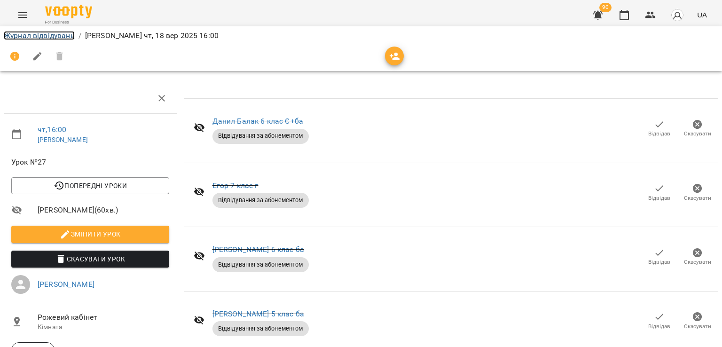
click at [47, 39] on link "Журнал відвідувань" at bounding box center [39, 35] width 71 height 9
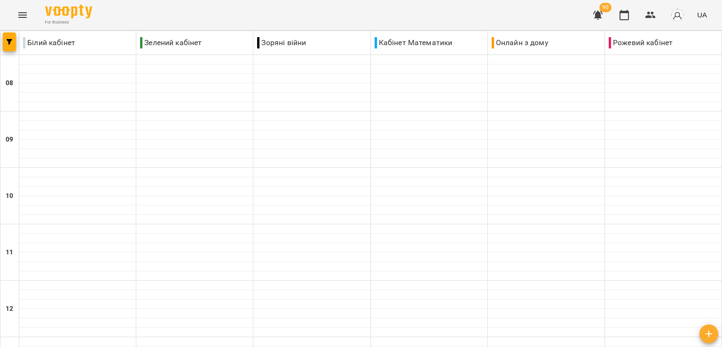
scroll to position [376, 0]
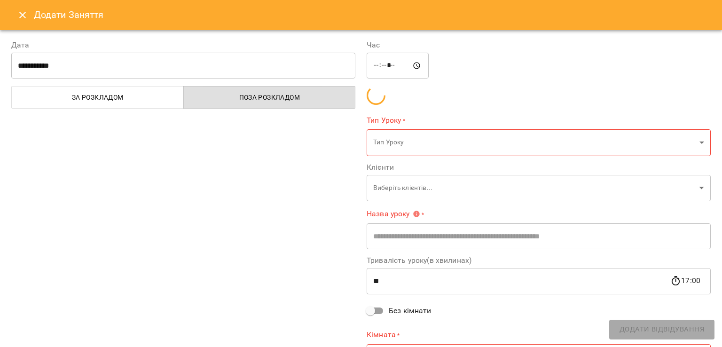
type input "**********"
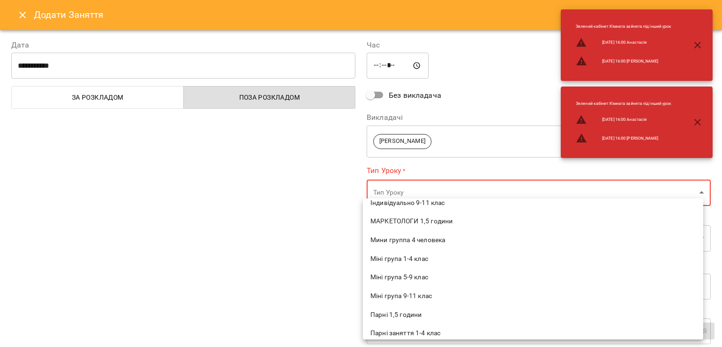
scroll to position [141, 0]
click at [430, 320] on span "Парні заняття 5-9 клас" at bounding box center [533, 316] width 325 height 9
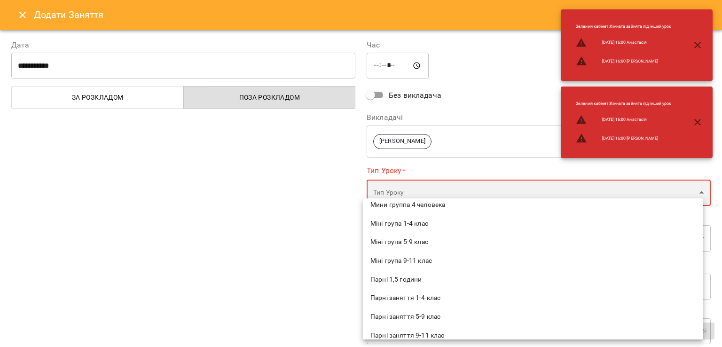
type input "**********"
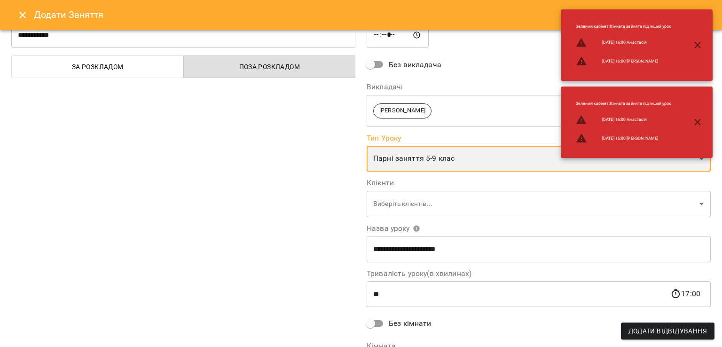
scroll to position [47, 0]
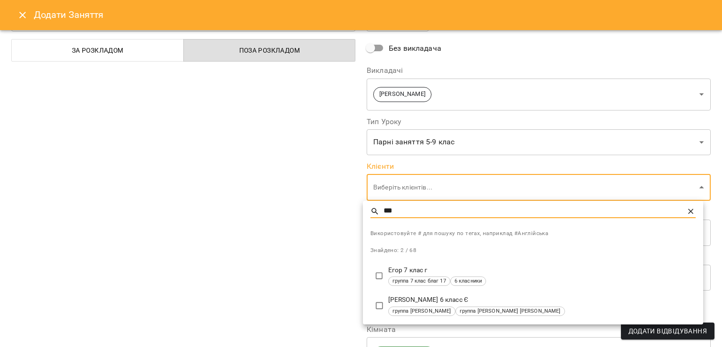
type input "***"
type input "**********"
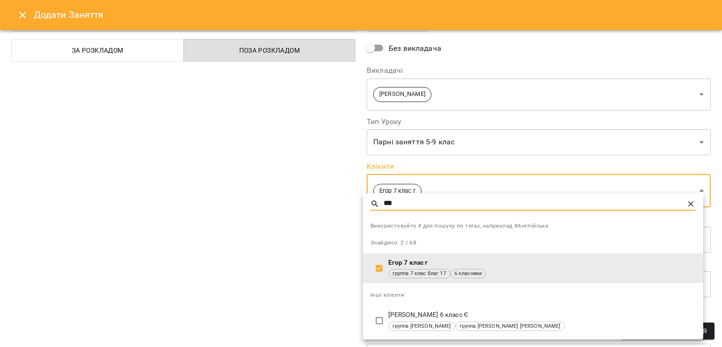
click at [397, 200] on input "***" at bounding box center [534, 204] width 300 height 14
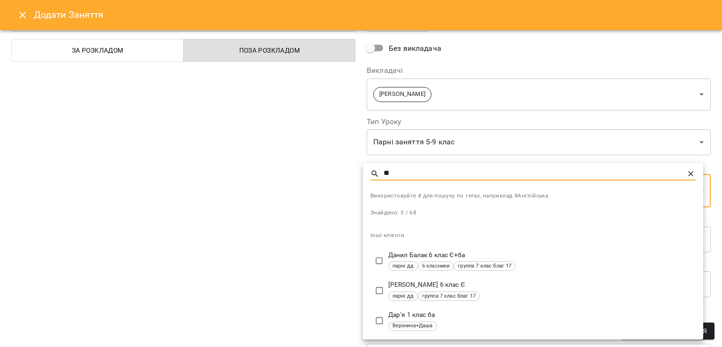
type input "**"
type input "**********"
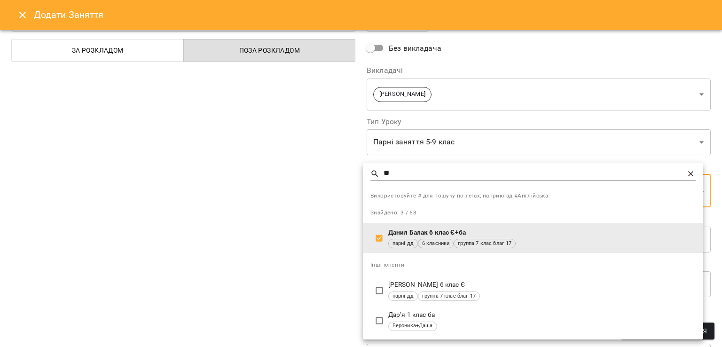
click at [318, 254] on div at bounding box center [361, 173] width 722 height 347
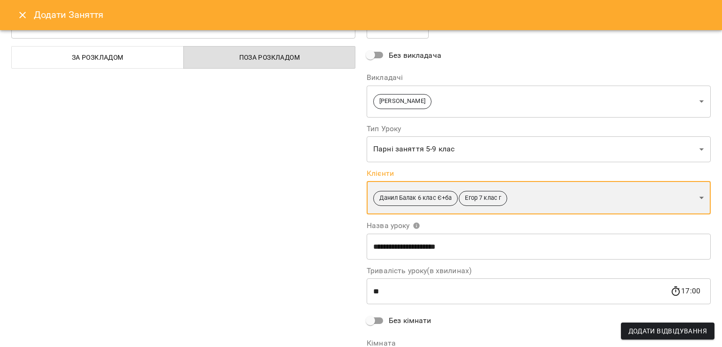
scroll to position [0, 0]
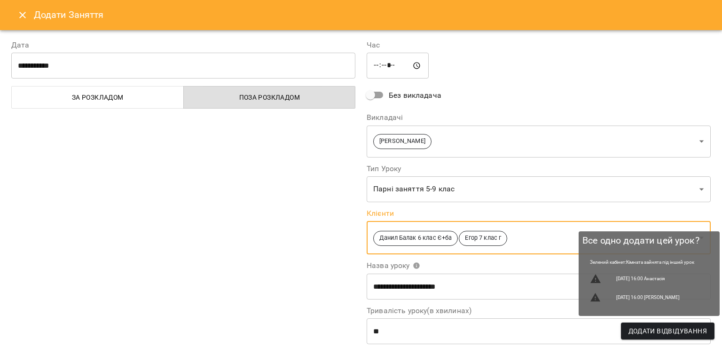
click at [647, 332] on span "Додати Відвідування" at bounding box center [668, 330] width 79 height 11
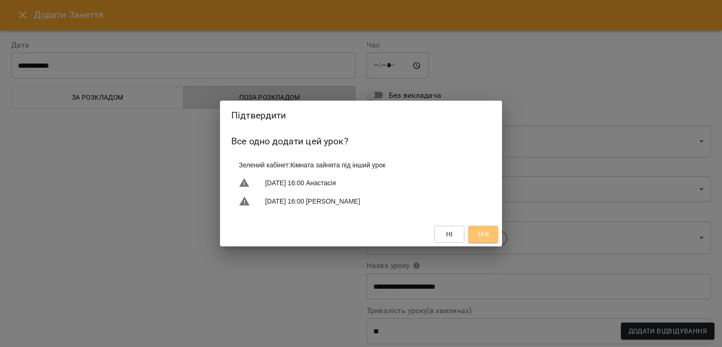
click at [480, 239] on span "Так" at bounding box center [483, 234] width 12 height 11
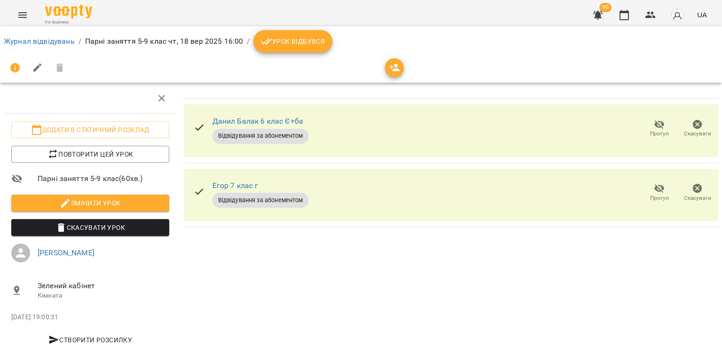
click at [295, 42] on span "Урок відбувся" at bounding box center [293, 41] width 64 height 11
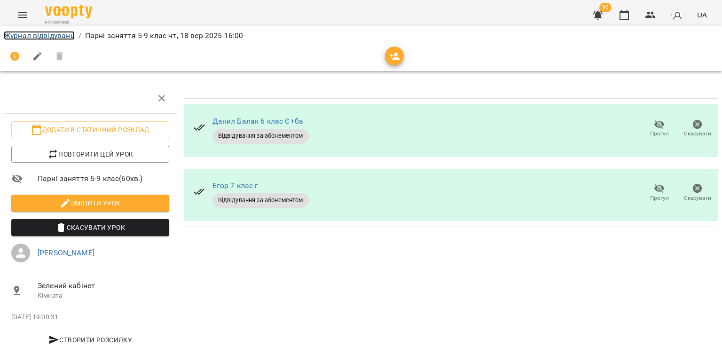
click at [60, 38] on link "Журнал відвідувань" at bounding box center [39, 35] width 71 height 9
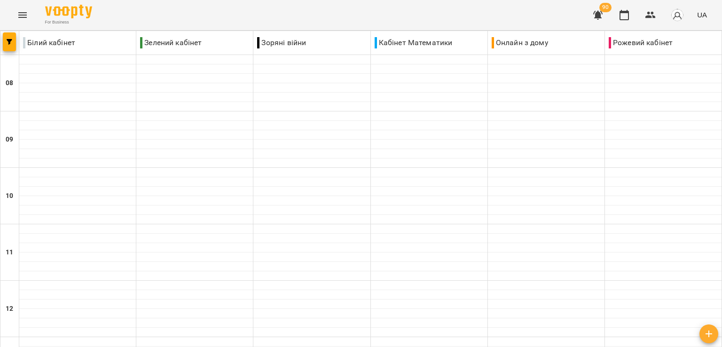
scroll to position [372, 0]
click at [24, 14] on icon "Menu" at bounding box center [22, 14] width 11 height 11
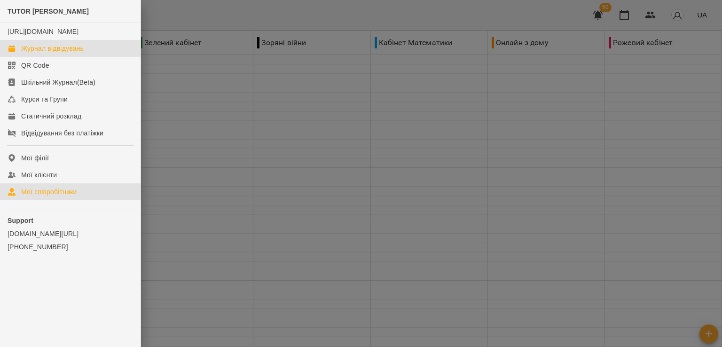
click at [68, 197] on div "Мої співробітники" at bounding box center [49, 191] width 56 height 9
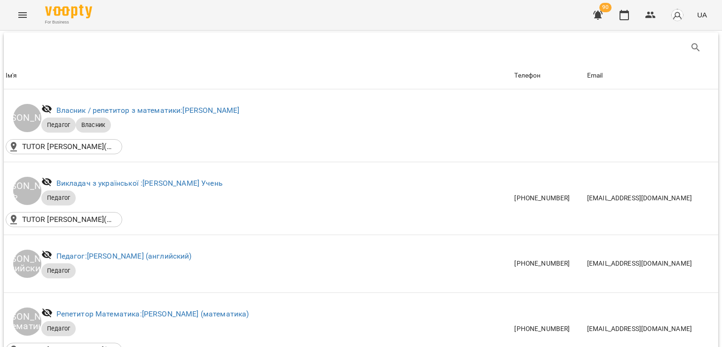
scroll to position [188, 0]
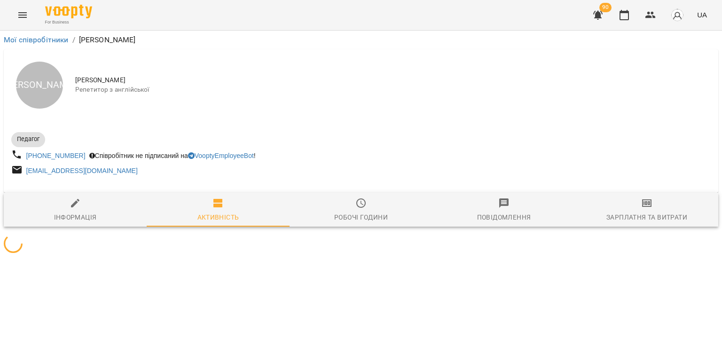
click at [603, 202] on span "Зарплатня та Витрати" at bounding box center [647, 210] width 132 height 25
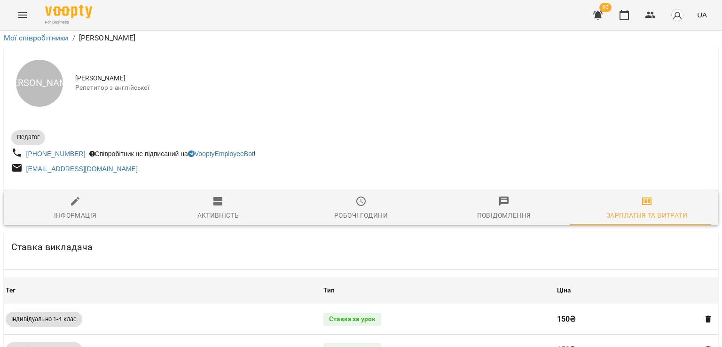
scroll to position [423, 0]
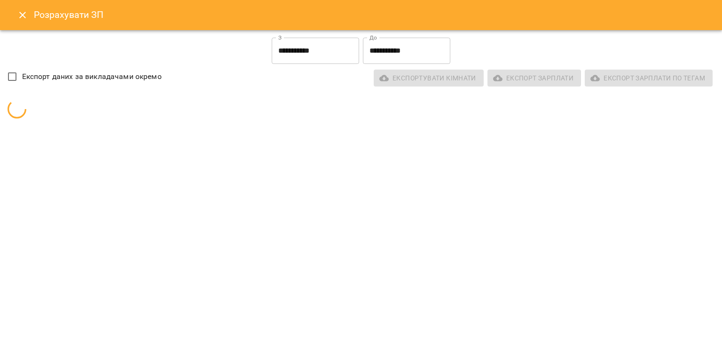
click at [314, 57] on input "**********" at bounding box center [315, 51] width 87 height 26
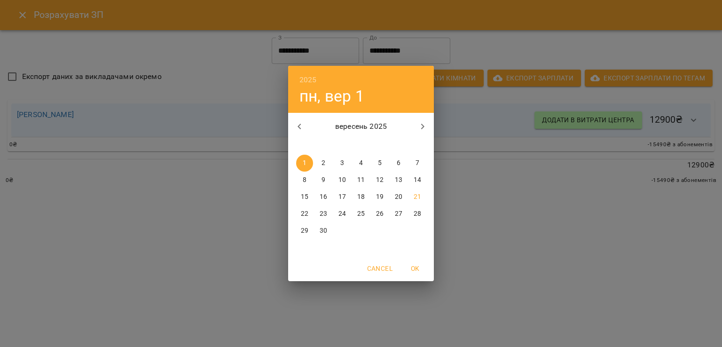
click at [303, 195] on p "15" at bounding box center [305, 196] width 8 height 9
type input "**********"
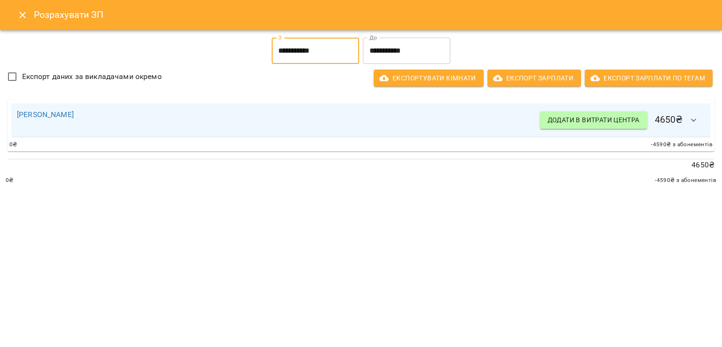
click at [696, 124] on icon "button" at bounding box center [693, 120] width 11 height 11
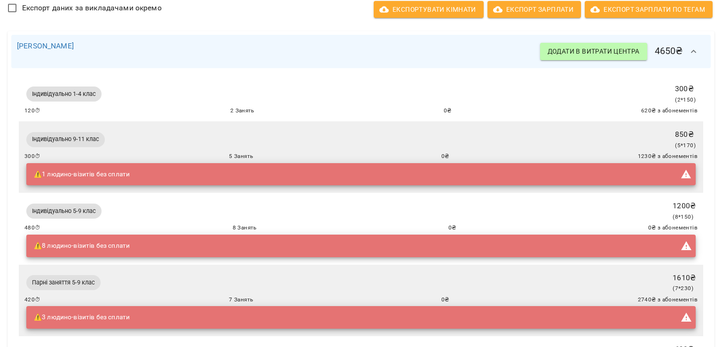
scroll to position [0, 0]
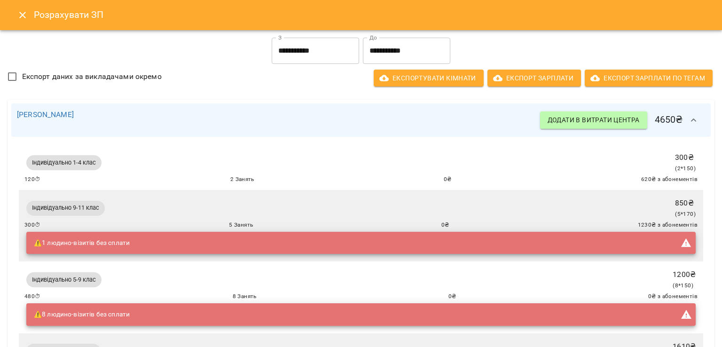
click at [21, 15] on icon "Close" at bounding box center [22, 14] width 11 height 11
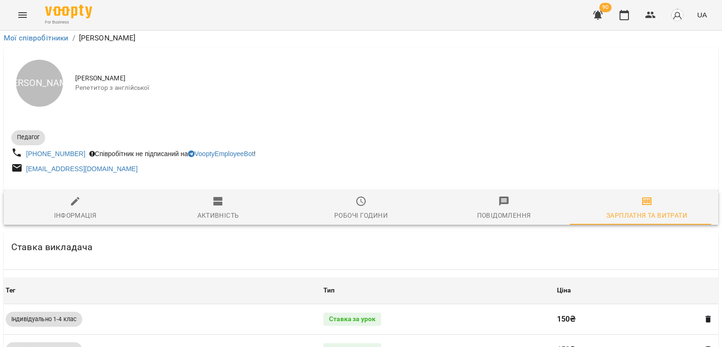
click at [30, 14] on button "Menu" at bounding box center [22, 15] width 23 height 23
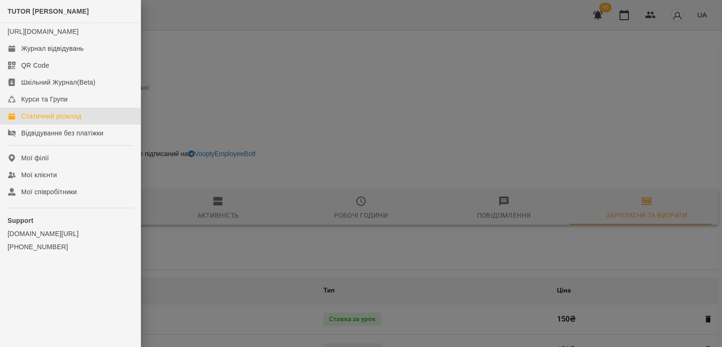
click at [65, 121] on div "Статичний розклад" at bounding box center [51, 115] width 60 height 9
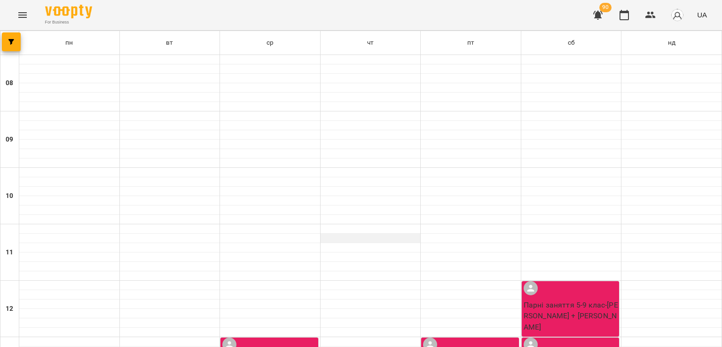
scroll to position [141, 0]
click at [25, 17] on icon "Menu" at bounding box center [22, 15] width 8 height 6
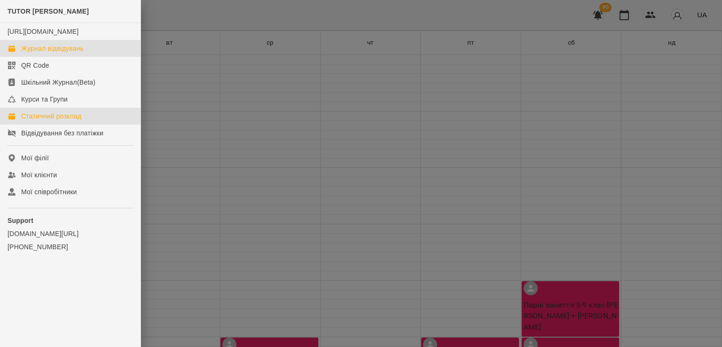
click at [63, 53] on div "Журнал відвідувань" at bounding box center [52, 48] width 63 height 9
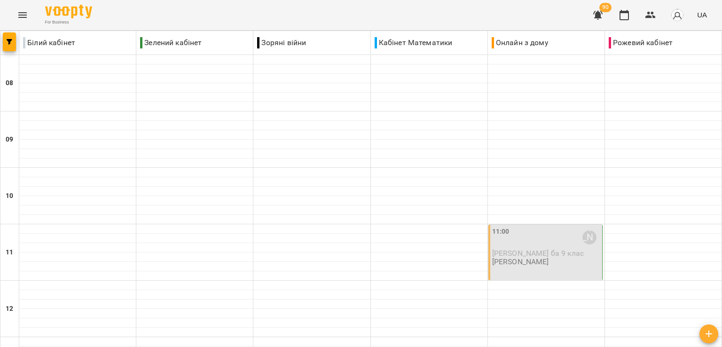
scroll to position [514, 0]
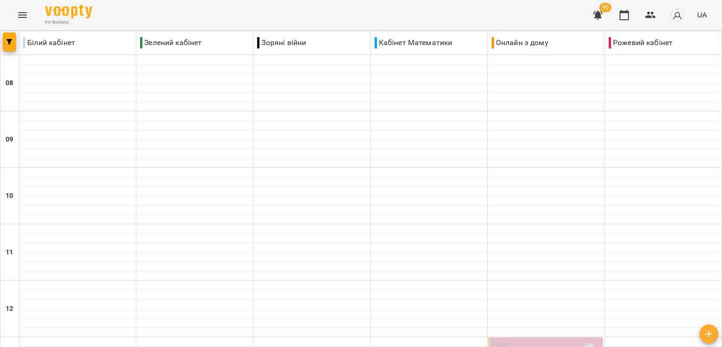
scroll to position [466, 0]
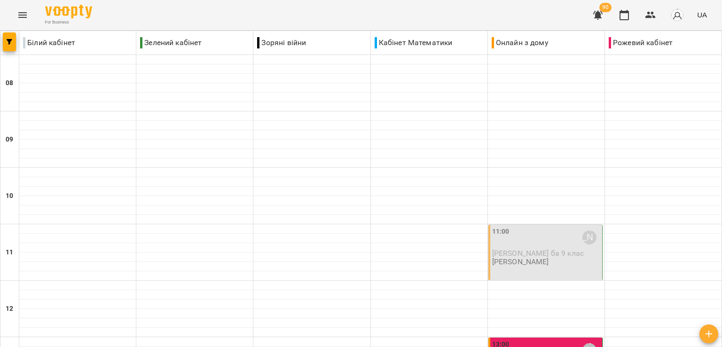
scroll to position [470, 0]
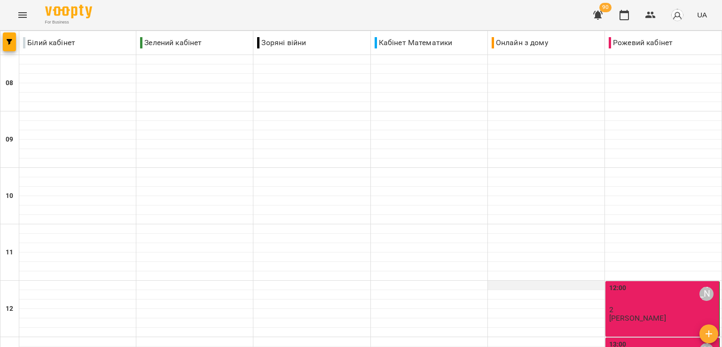
scroll to position [141, 0]
click at [617, 306] on p "2" at bounding box center [663, 310] width 108 height 8
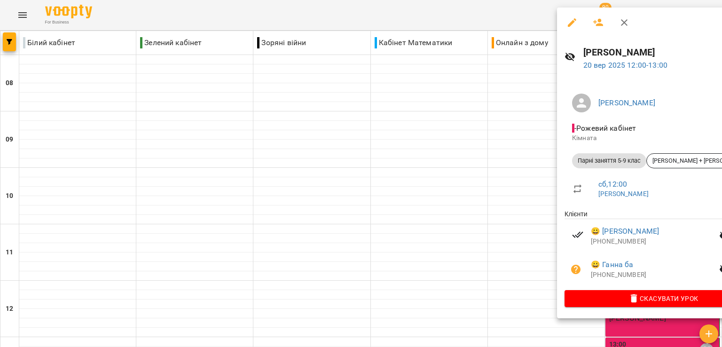
click at [567, 25] on icon "button" at bounding box center [572, 22] width 11 height 11
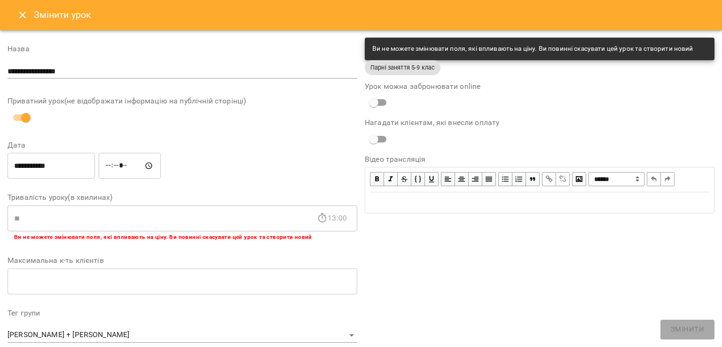
click at [24, 13] on icon "Close" at bounding box center [22, 15] width 7 height 7
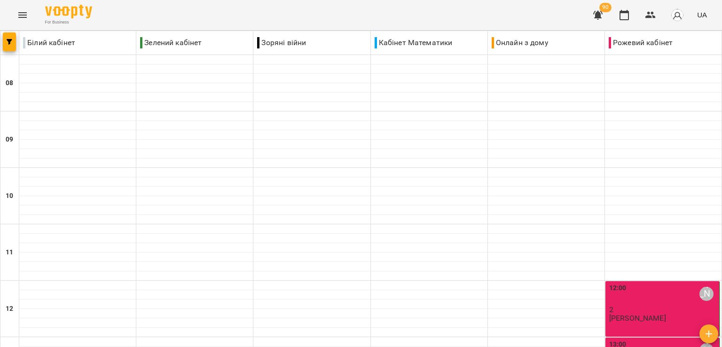
scroll to position [517, 0]
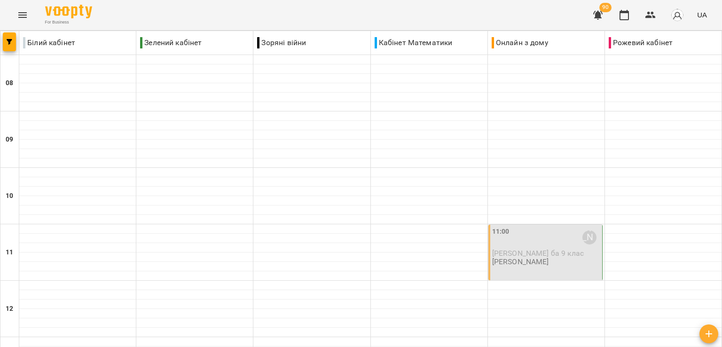
scroll to position [329, 0]
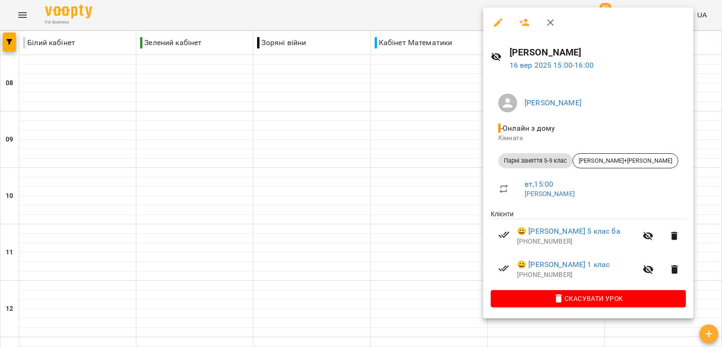
click at [433, 187] on div at bounding box center [361, 173] width 722 height 347
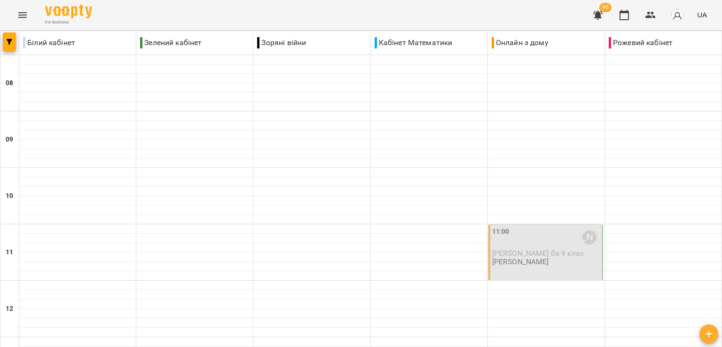
scroll to position [423, 0]
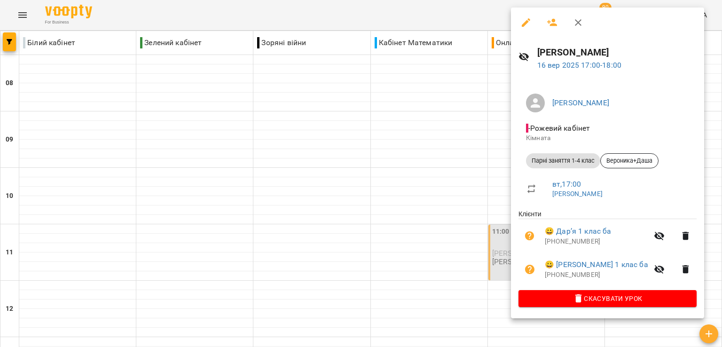
click at [448, 196] on div at bounding box center [361, 173] width 722 height 347
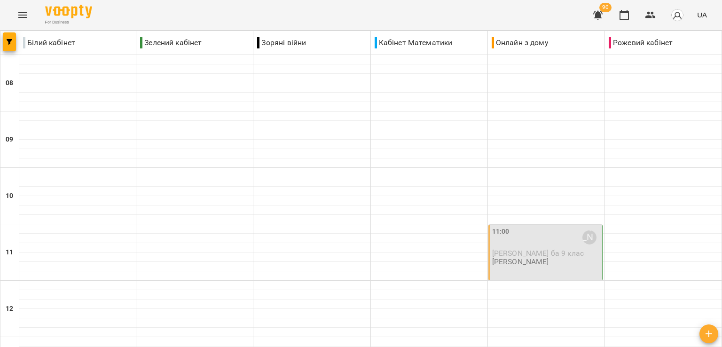
scroll to position [517, 0]
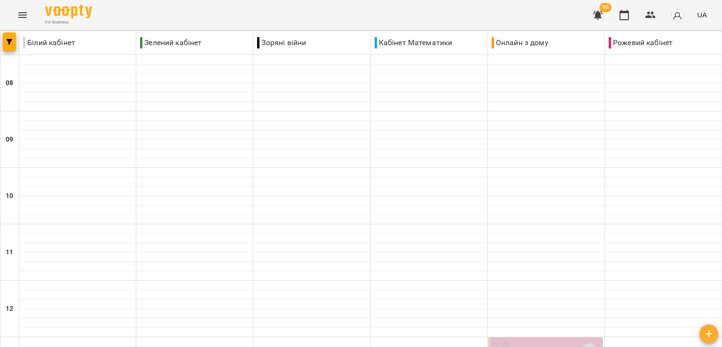
scroll to position [329, 0]
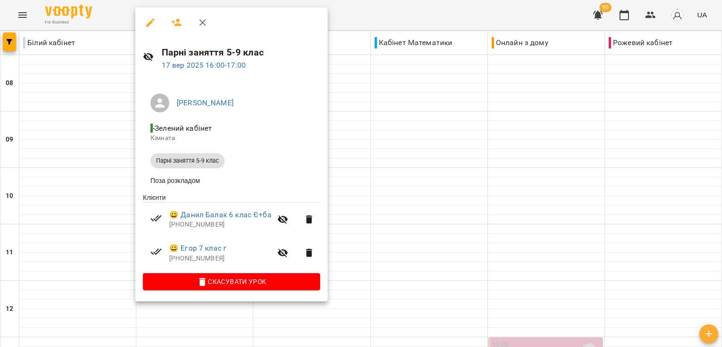
click at [429, 217] on div at bounding box center [361, 173] width 722 height 347
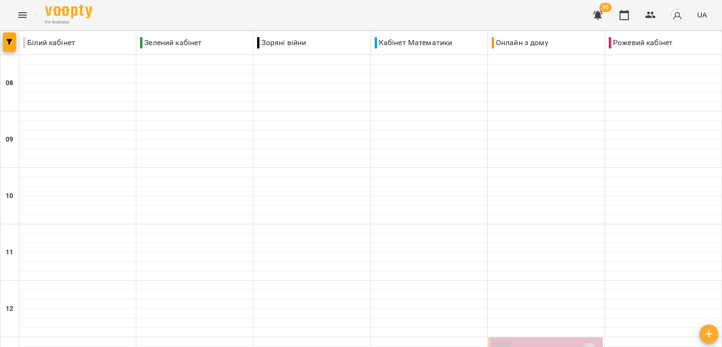
scroll to position [517, 0]
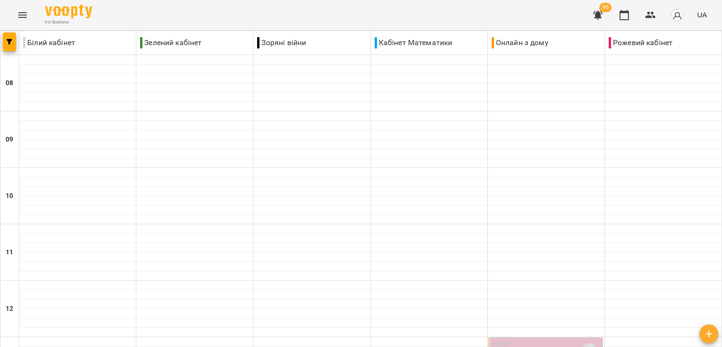
scroll to position [561, 0]
drag, startPoint x: 528, startPoint y: 289, endPoint x: 520, endPoint y: 289, distance: 8.0
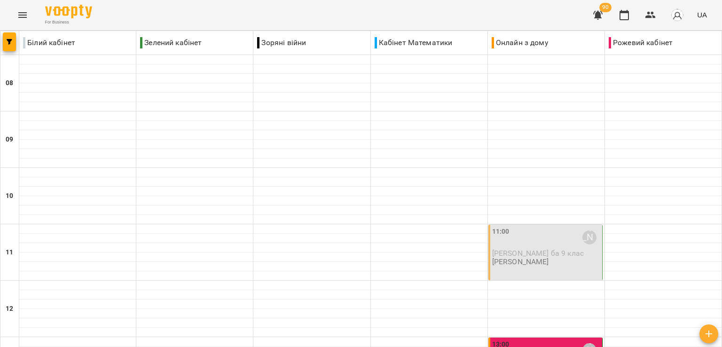
scroll to position [470, 0]
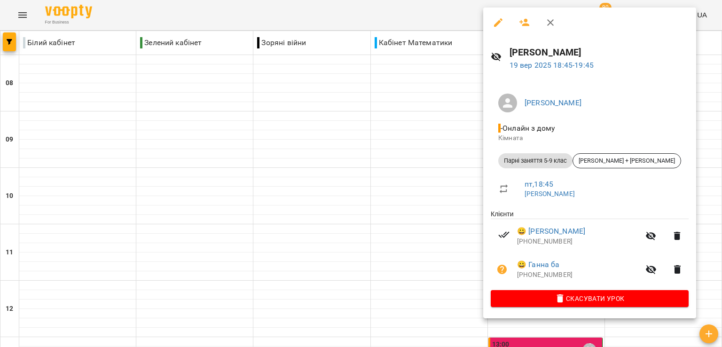
click at [421, 228] on div at bounding box center [361, 173] width 722 height 347
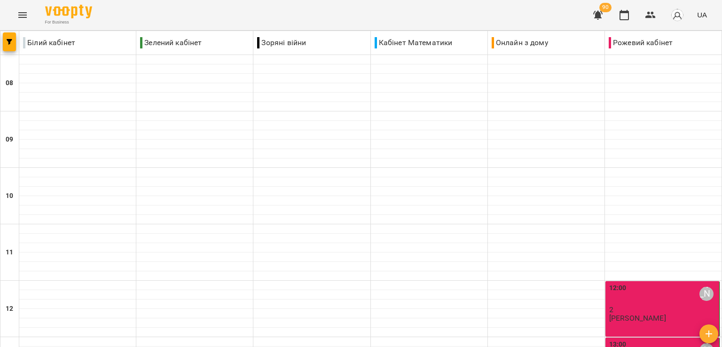
scroll to position [517, 0]
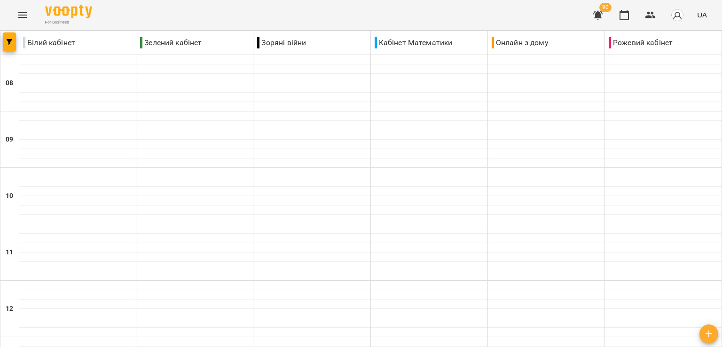
scroll to position [561, 0]
click at [14, 17] on button "Menu" at bounding box center [22, 15] width 23 height 23
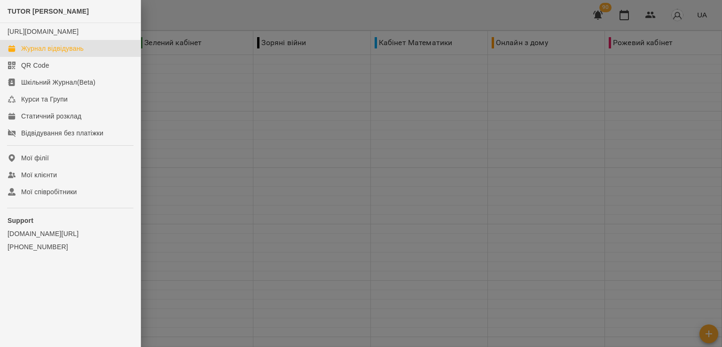
click at [504, 134] on div at bounding box center [361, 173] width 722 height 347
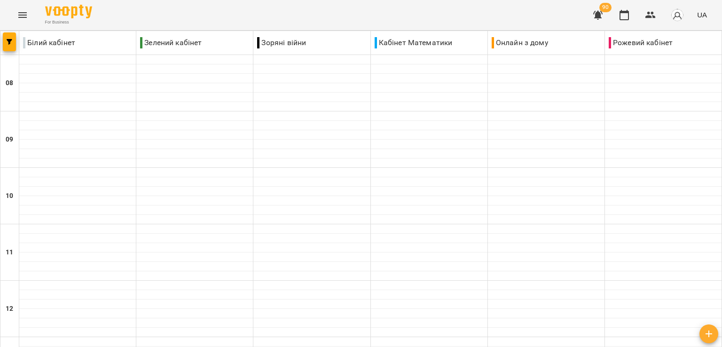
scroll to position [514, 0]
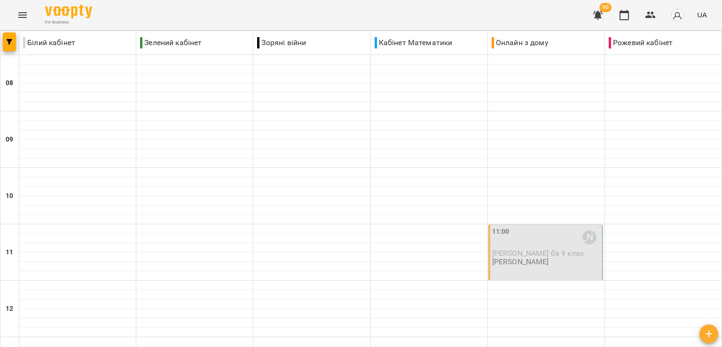
scroll to position [94, 0]
click at [541, 249] on span "[PERSON_NAME] ба 9 клас" at bounding box center [538, 253] width 92 height 9
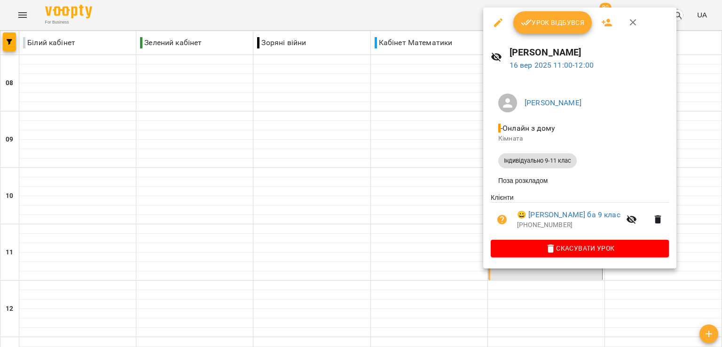
click at [492, 27] on button "button" at bounding box center [498, 22] width 23 height 23
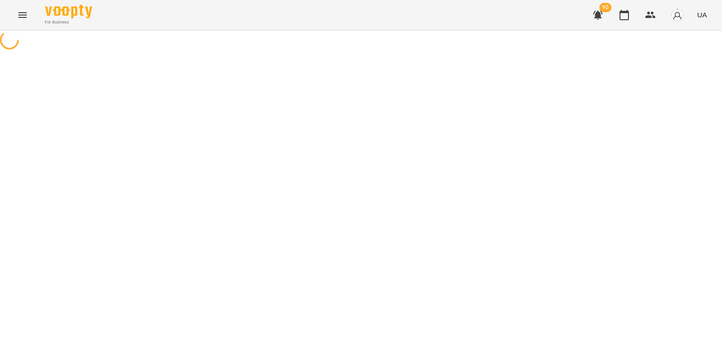
select select "**********"
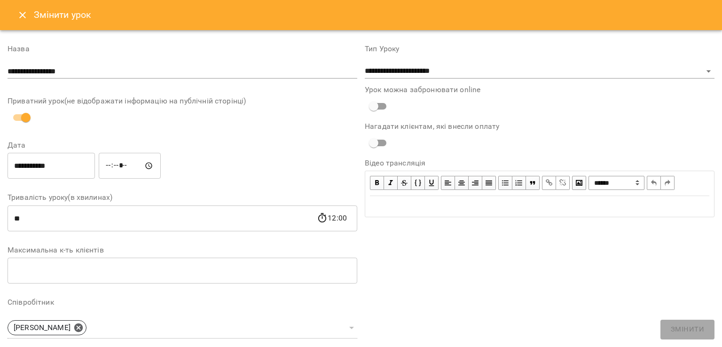
click at [13, 19] on button "Close" at bounding box center [22, 15] width 23 height 23
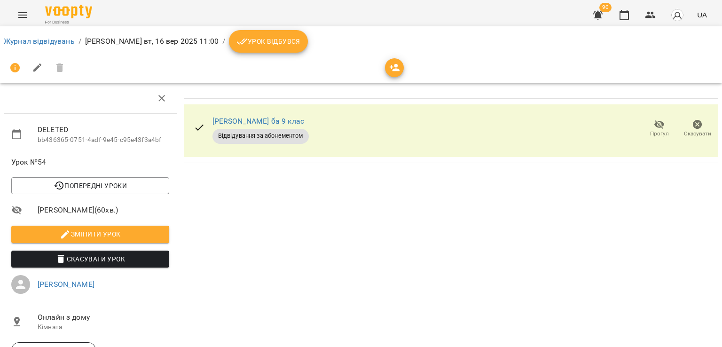
click at [646, 125] on span "Прогул" at bounding box center [659, 128] width 27 height 19
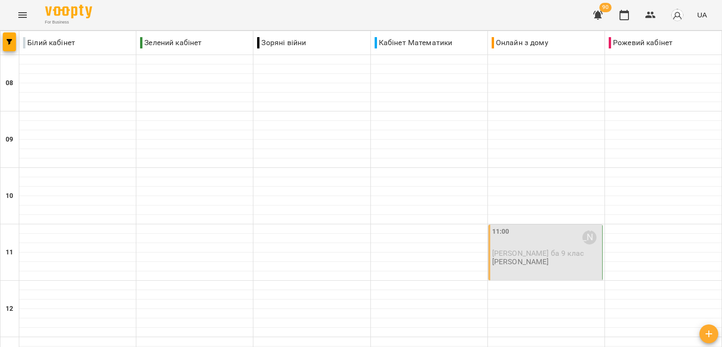
scroll to position [561, 0]
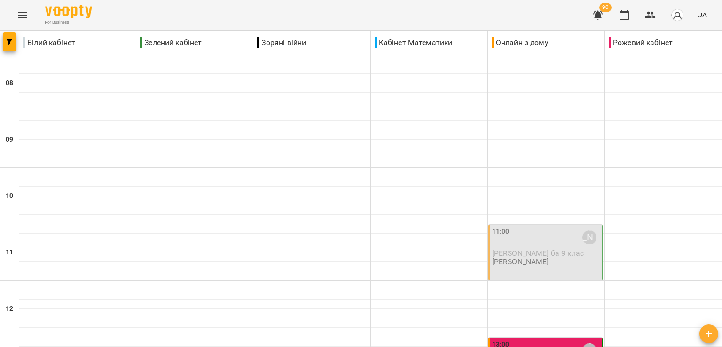
scroll to position [470, 0]
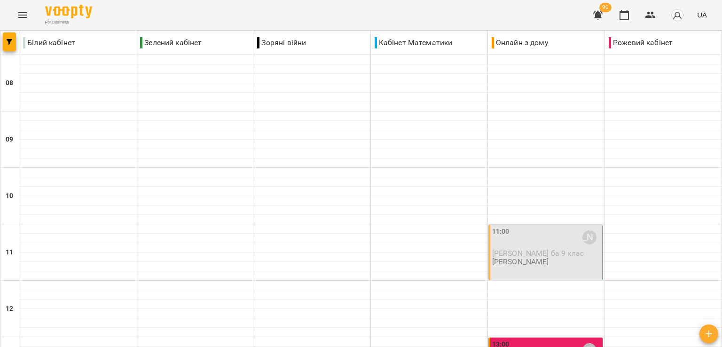
scroll to position [231, 0]
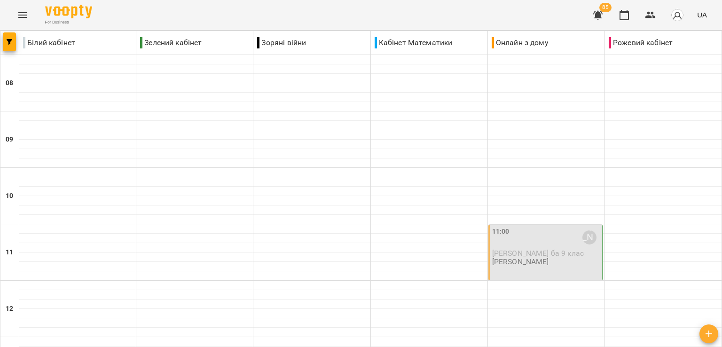
scroll to position [561, 0]
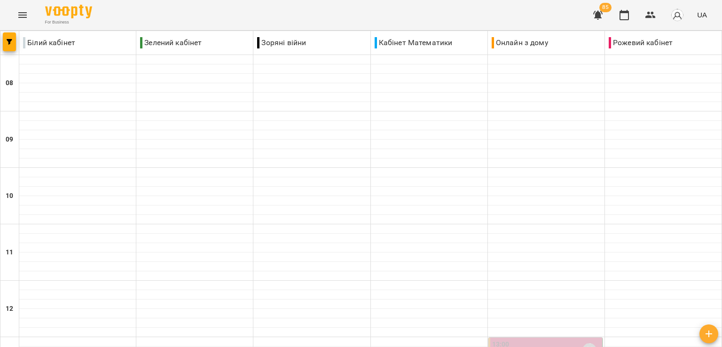
scroll to position [470, 0]
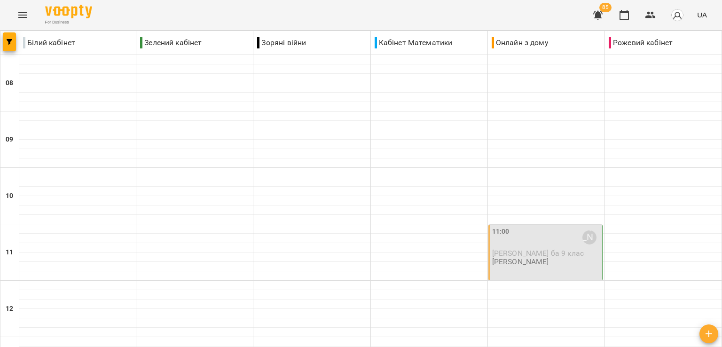
scroll to position [517, 0]
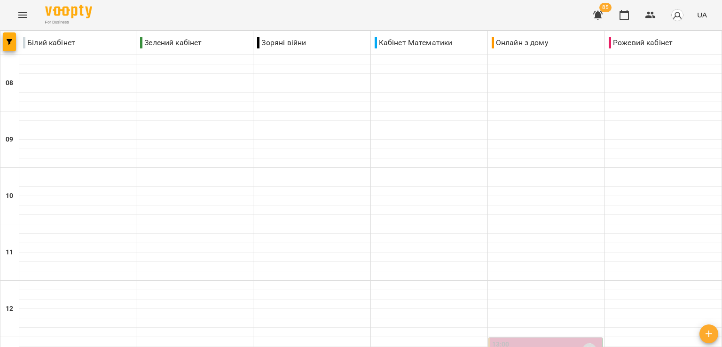
scroll to position [561, 0]
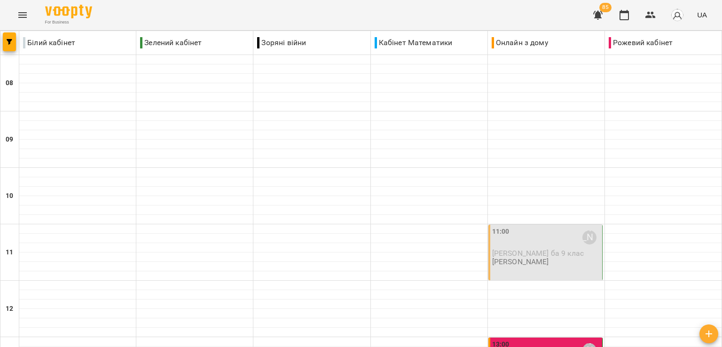
scroll to position [561, 0]
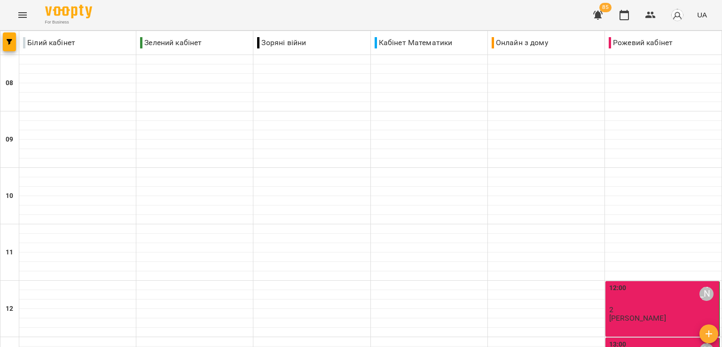
scroll to position [329, 0]
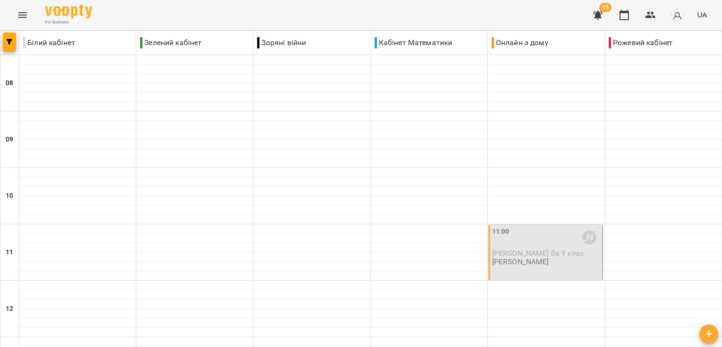
scroll to position [376, 0]
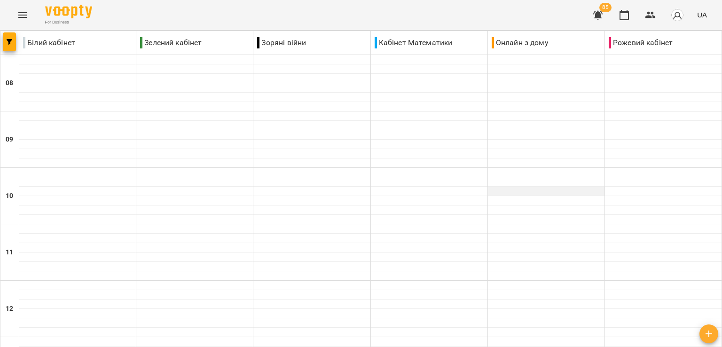
scroll to position [561, 0]
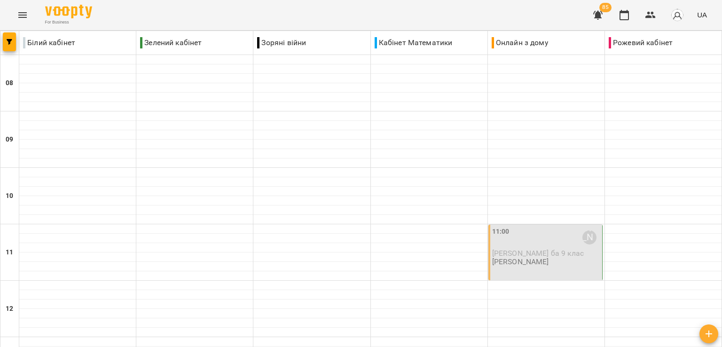
scroll to position [372, 0]
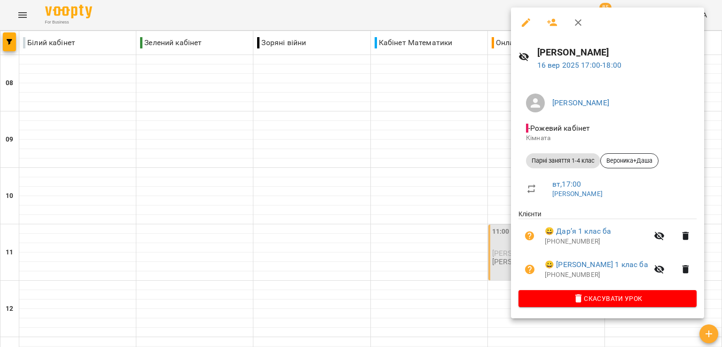
click at [312, 298] on div at bounding box center [361, 173] width 722 height 347
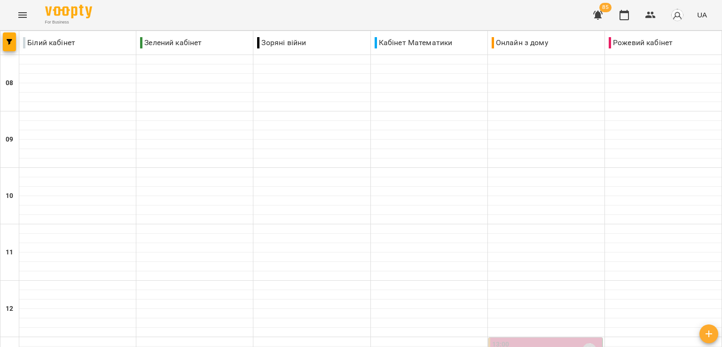
scroll to position [419, 0]
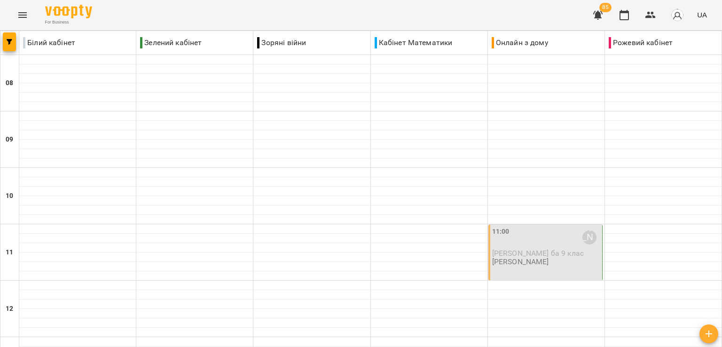
scroll to position [423, 0]
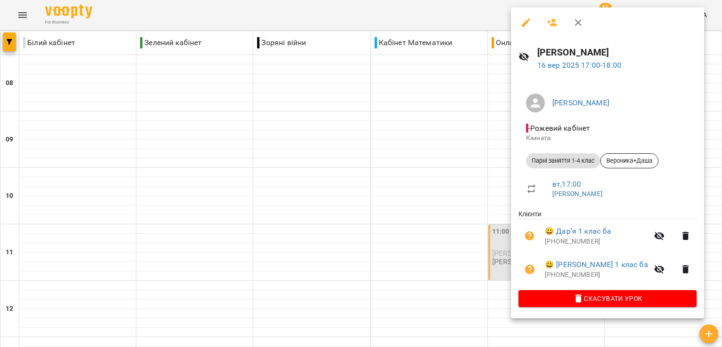
click at [403, 302] on div at bounding box center [361, 173] width 722 height 347
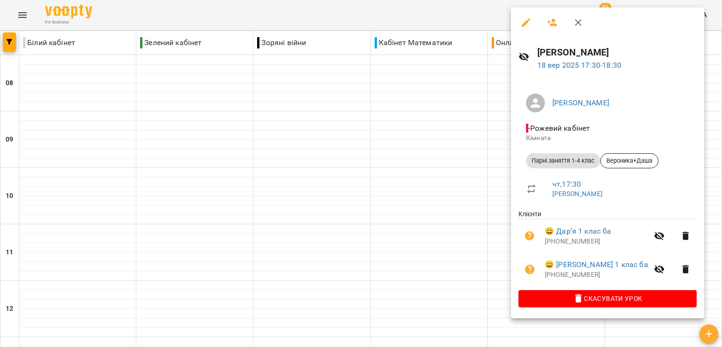
click at [425, 200] on div at bounding box center [361, 173] width 722 height 347
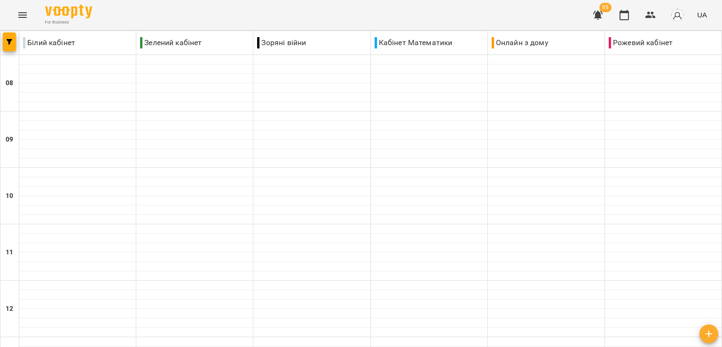
scroll to position [561, 0]
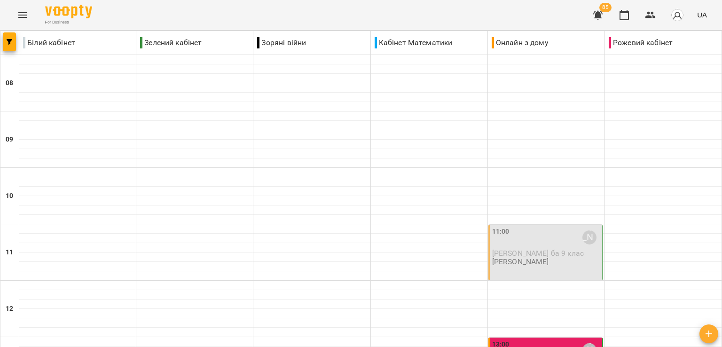
scroll to position [470, 0]
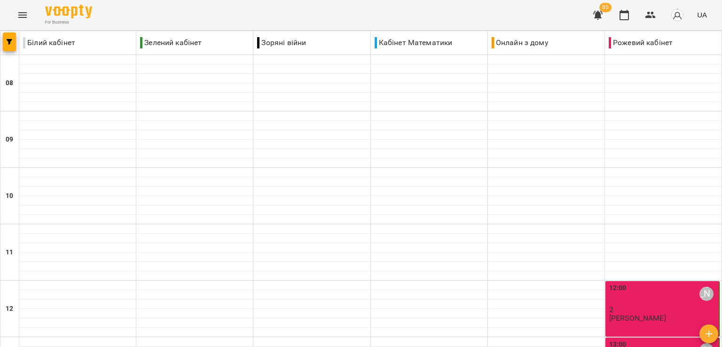
scroll to position [188, 0]
click at [609, 306] on p "2" at bounding box center [663, 310] width 108 height 8
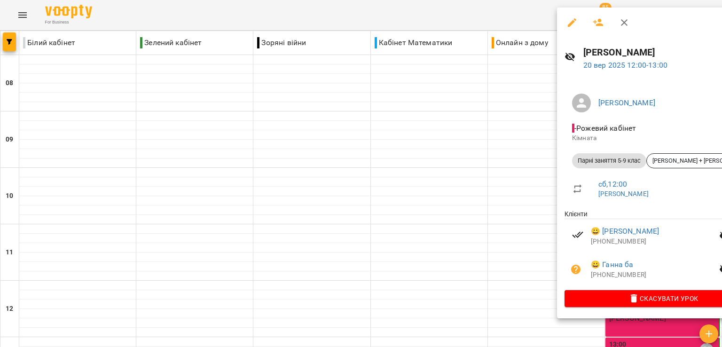
click at [504, 191] on div at bounding box center [361, 173] width 722 height 347
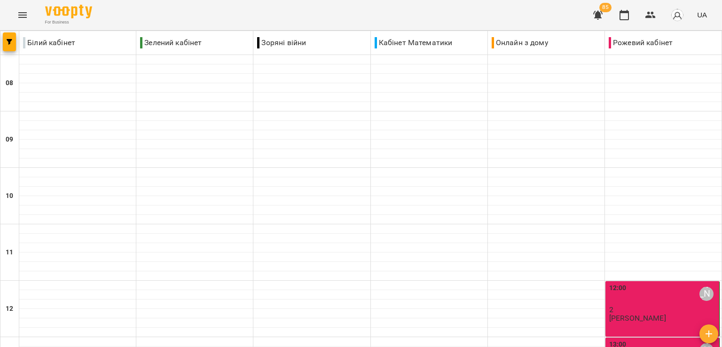
scroll to position [517, 0]
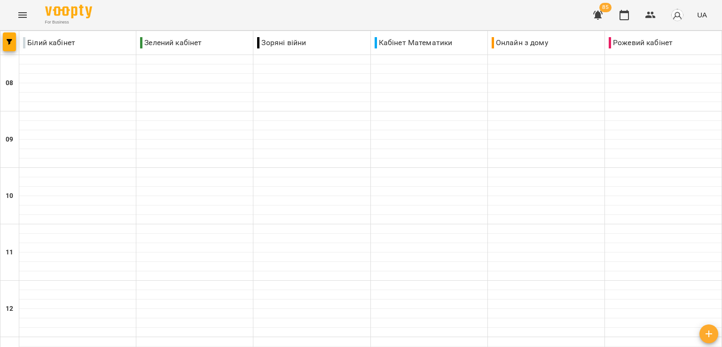
scroll to position [470, 0]
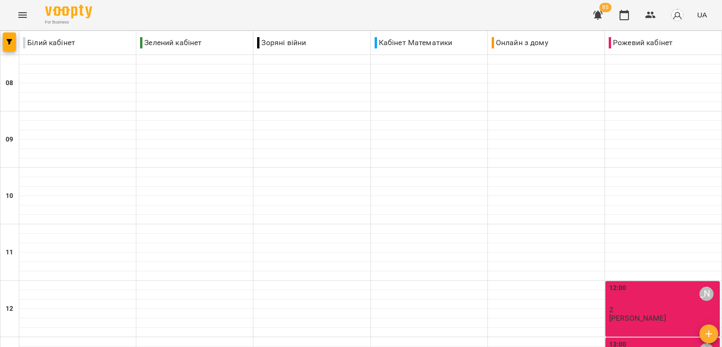
scroll to position [517, 0]
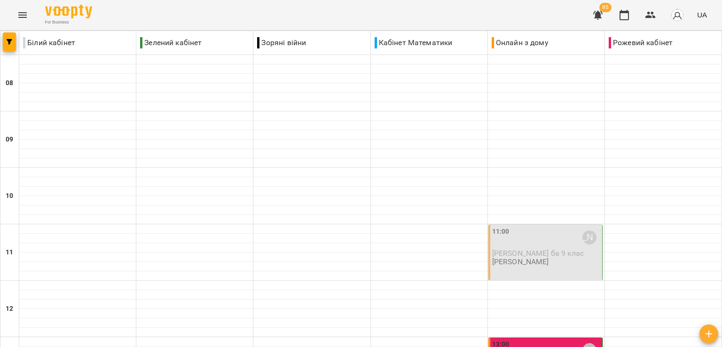
scroll to position [561, 0]
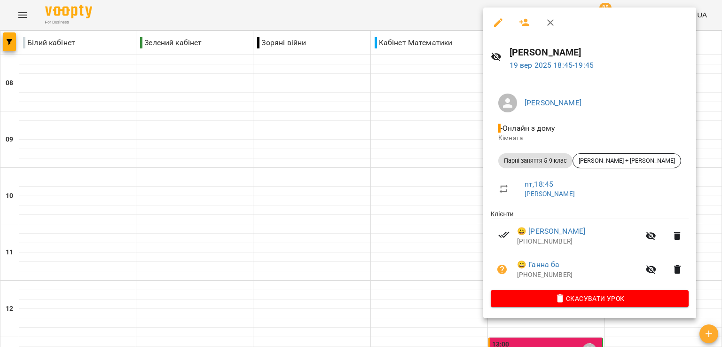
click at [329, 301] on div at bounding box center [361, 173] width 722 height 347
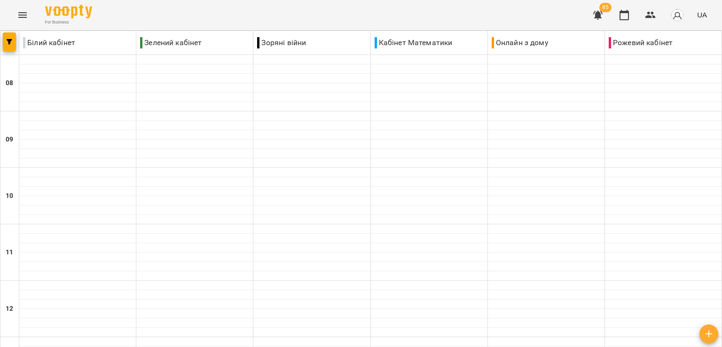
scroll to position [376, 0]
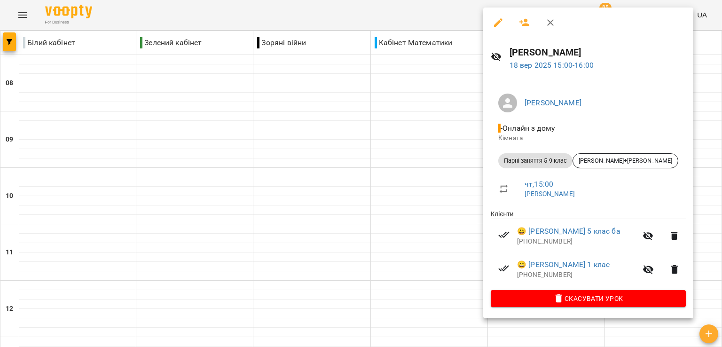
click at [226, 156] on div at bounding box center [361, 173] width 722 height 347
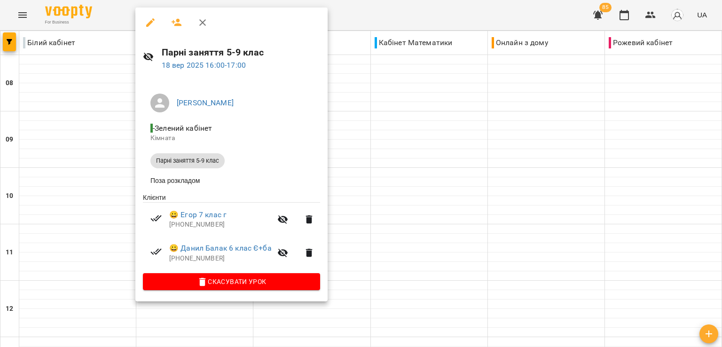
click at [647, 241] on div at bounding box center [361, 173] width 722 height 347
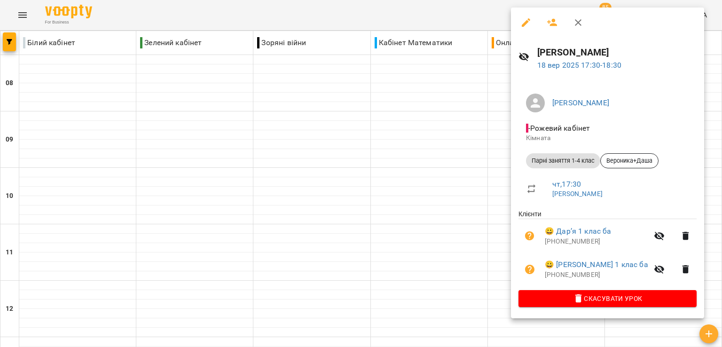
click at [458, 212] on div at bounding box center [361, 173] width 722 height 347
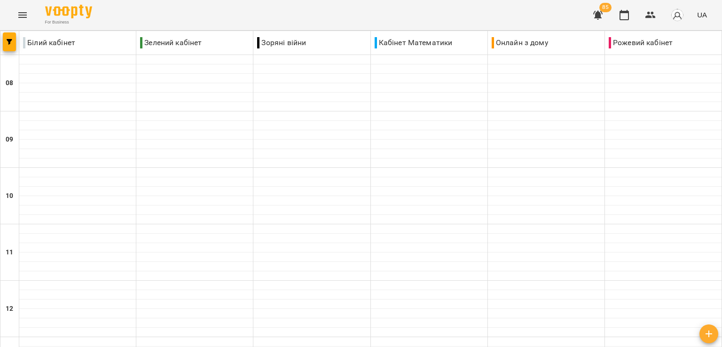
scroll to position [561, 0]
click at [23, 11] on icon "Menu" at bounding box center [22, 14] width 11 height 11
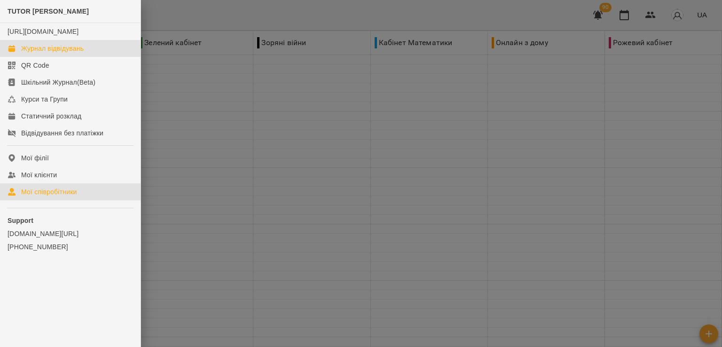
click at [49, 197] on div "Мої співробітники" at bounding box center [49, 191] width 56 height 9
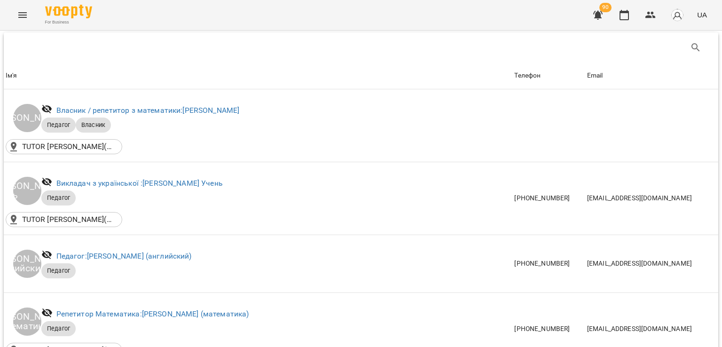
scroll to position [235, 0]
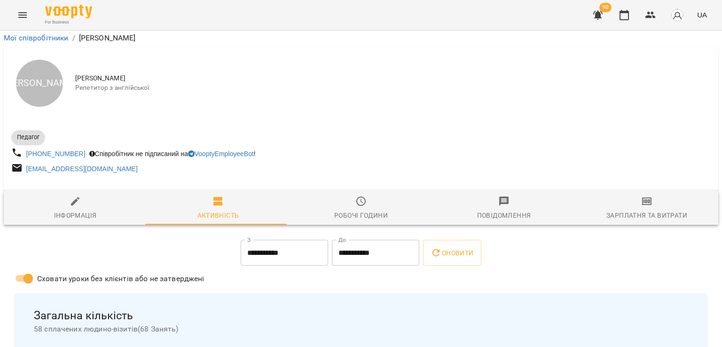
scroll to position [47, 0]
click at [279, 240] on input "**********" at bounding box center [284, 253] width 87 height 26
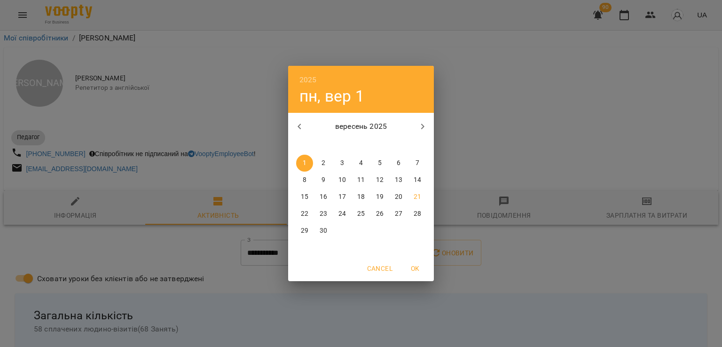
click at [306, 200] on p "15" at bounding box center [305, 196] width 8 height 9
type input "**********"
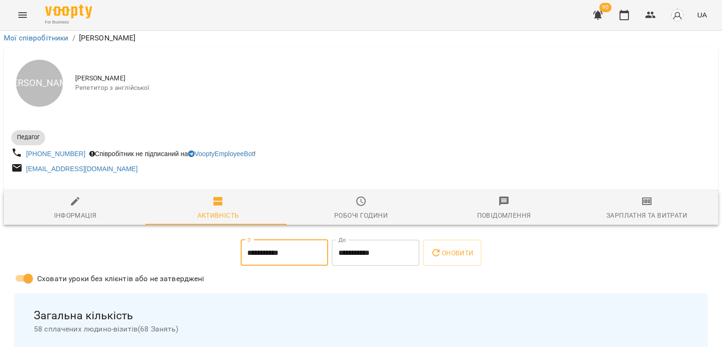
scroll to position [94, 0]
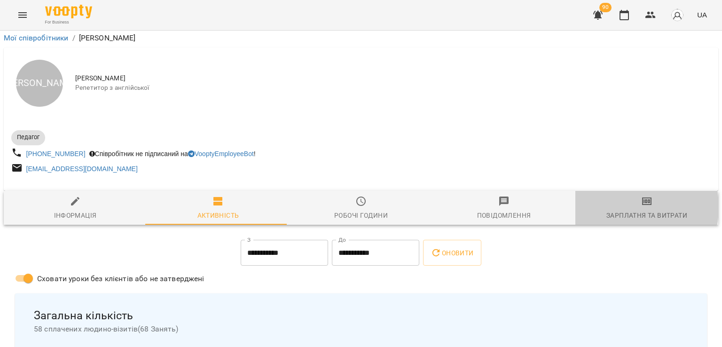
click at [606, 196] on span "Зарплатня та Витрати" at bounding box center [647, 208] width 132 height 25
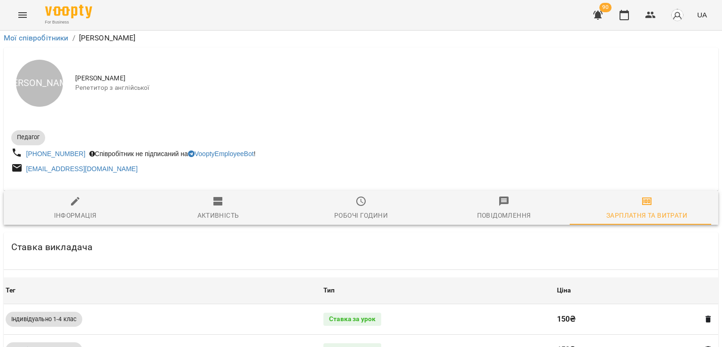
scroll to position [470, 0]
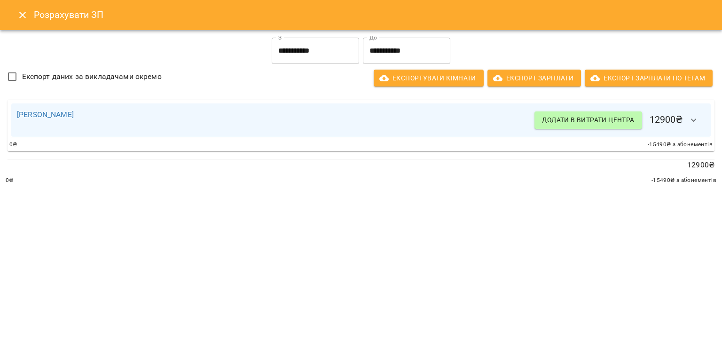
click at [314, 46] on input "**********" at bounding box center [315, 51] width 87 height 26
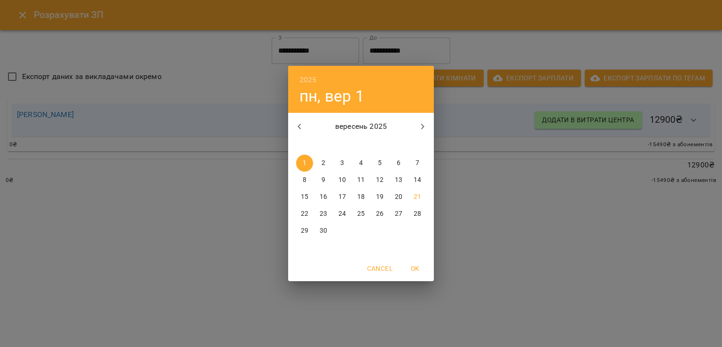
click at [304, 202] on button "15" at bounding box center [304, 197] width 17 height 17
type input "**********"
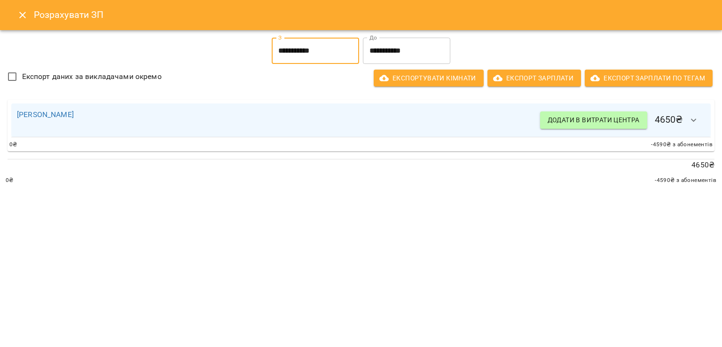
click at [702, 121] on button "button" at bounding box center [694, 120] width 23 height 23
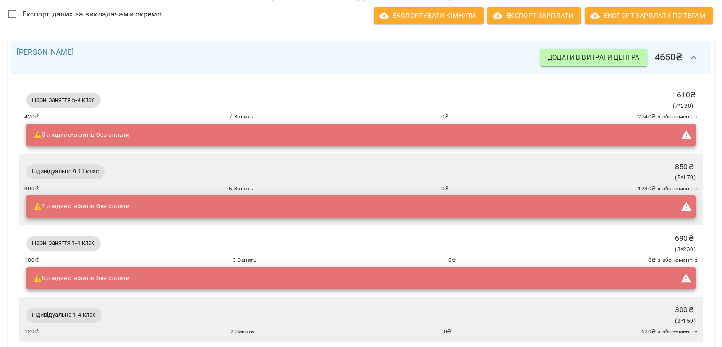
scroll to position [0, 0]
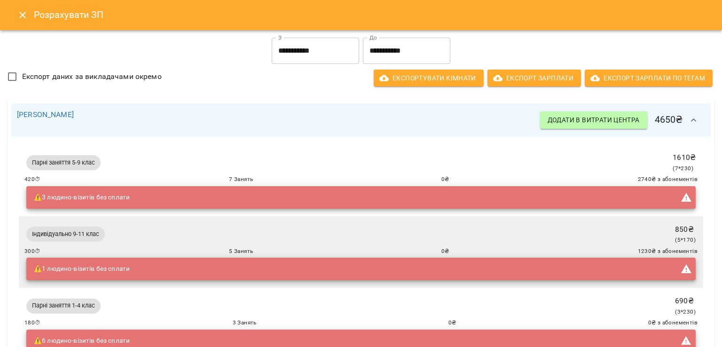
drag, startPoint x: 229, startPoint y: 95, endPoint x: 235, endPoint y: 98, distance: 6.8
click at [229, 95] on div "**********" at bounding box center [361, 67] width 711 height 62
